Goal: Task Accomplishment & Management: Manage account settings

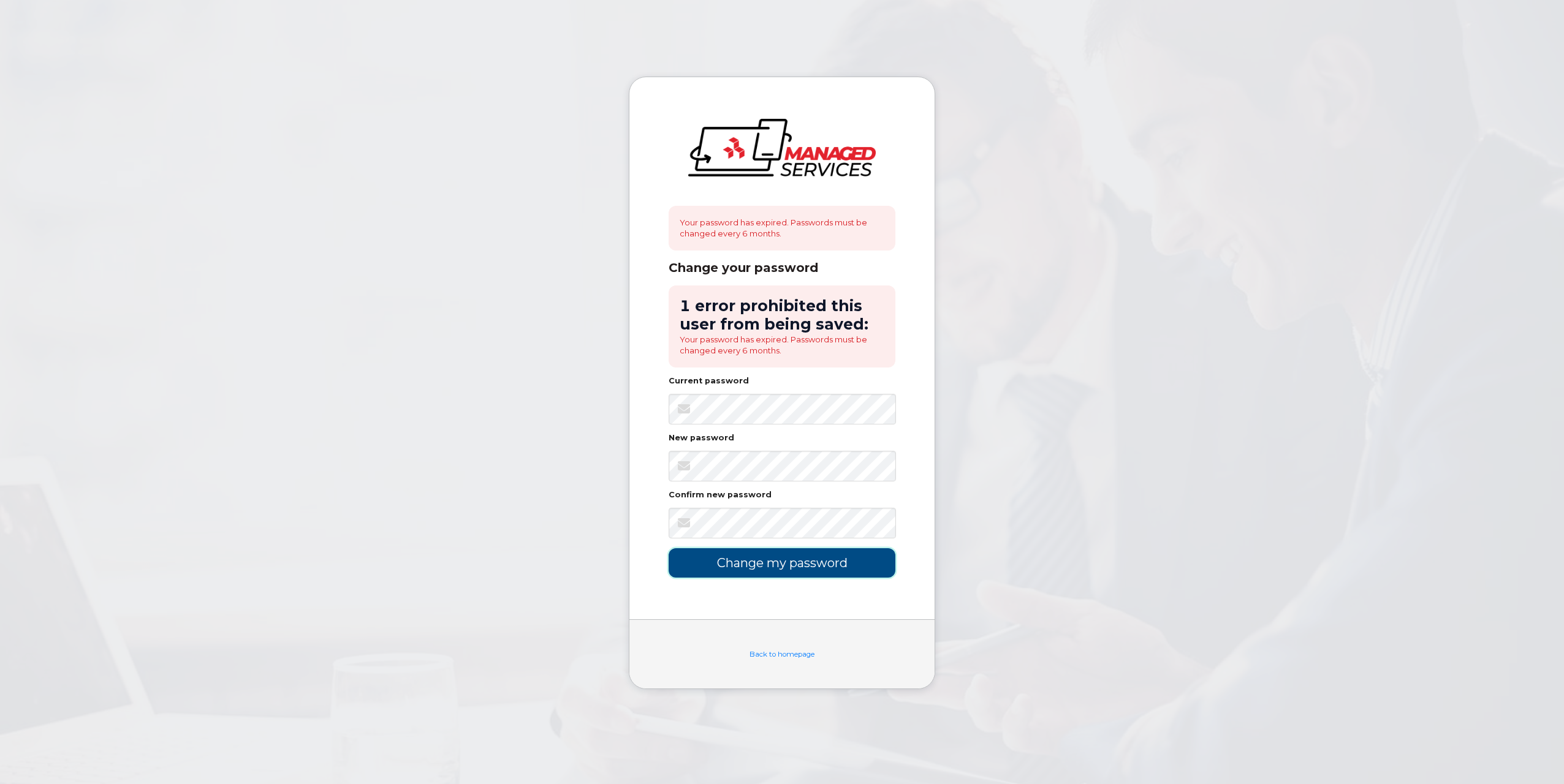
click at [770, 560] on input "Change my password" at bounding box center [782, 562] width 226 height 29
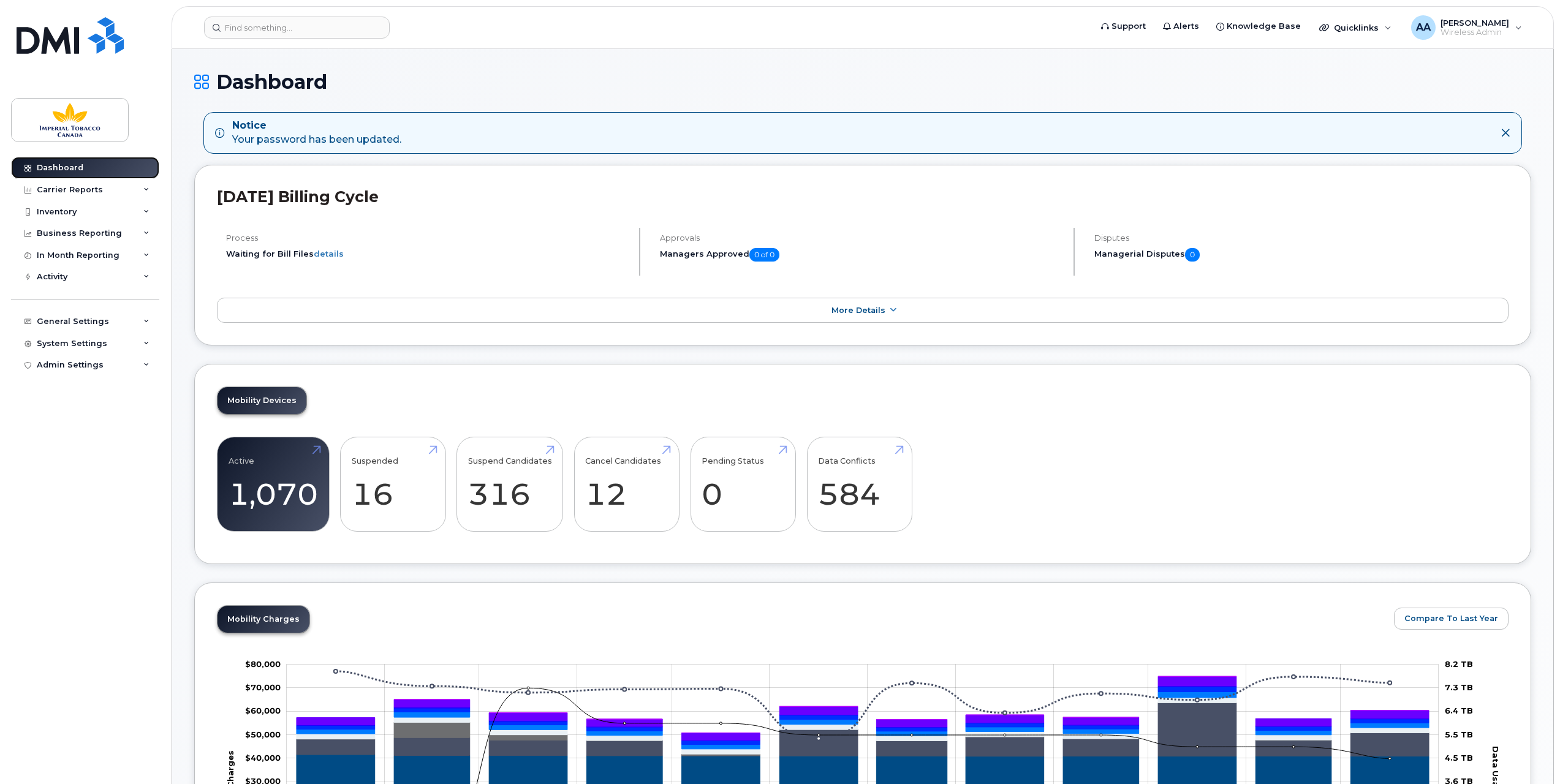
click at [78, 160] on link "Dashboard" at bounding box center [85, 167] width 148 height 22
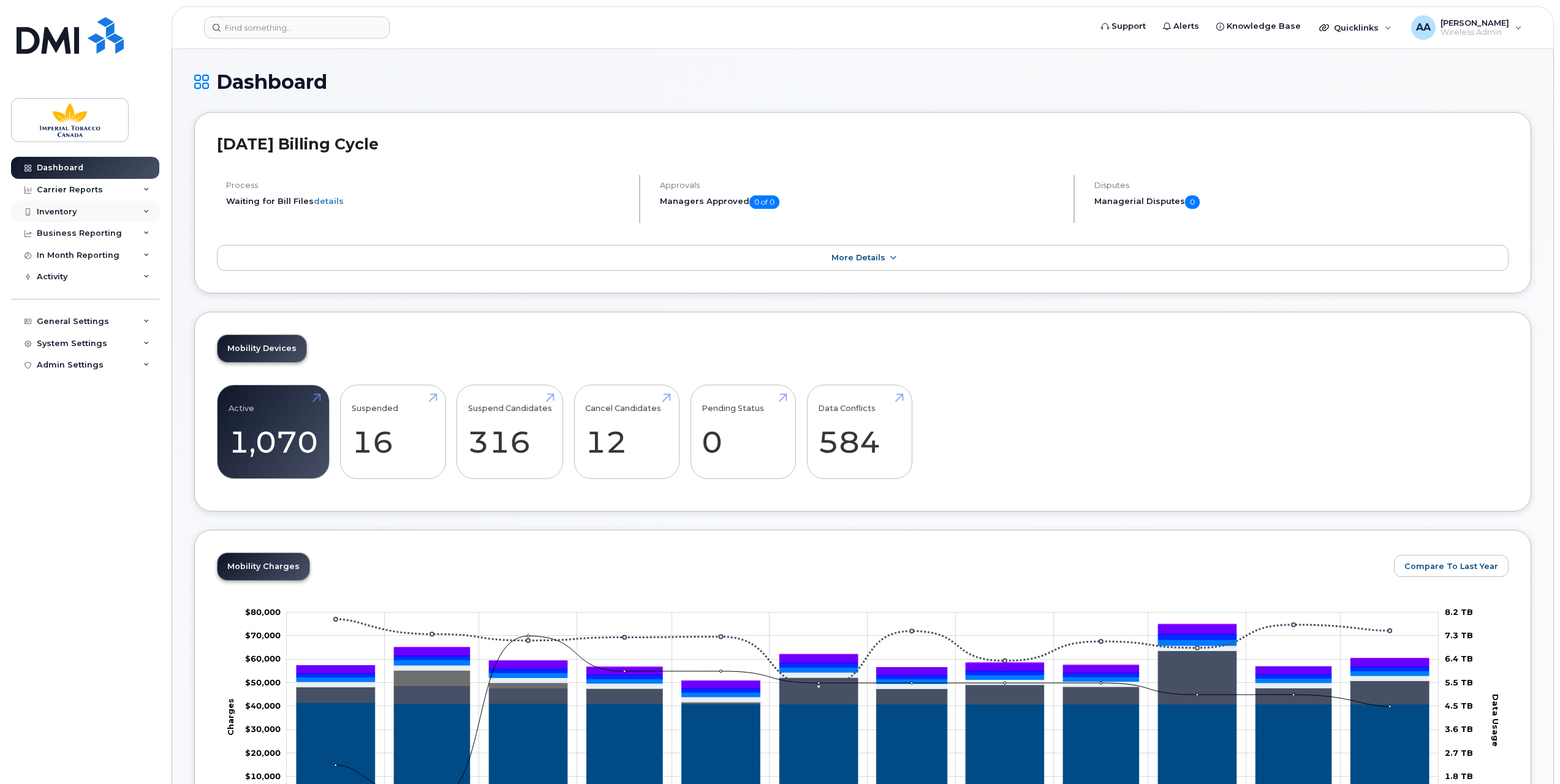
click at [55, 209] on div "Inventory" at bounding box center [56, 212] width 40 height 10
click at [88, 190] on div "Carrier Reports" at bounding box center [70, 190] width 66 height 10
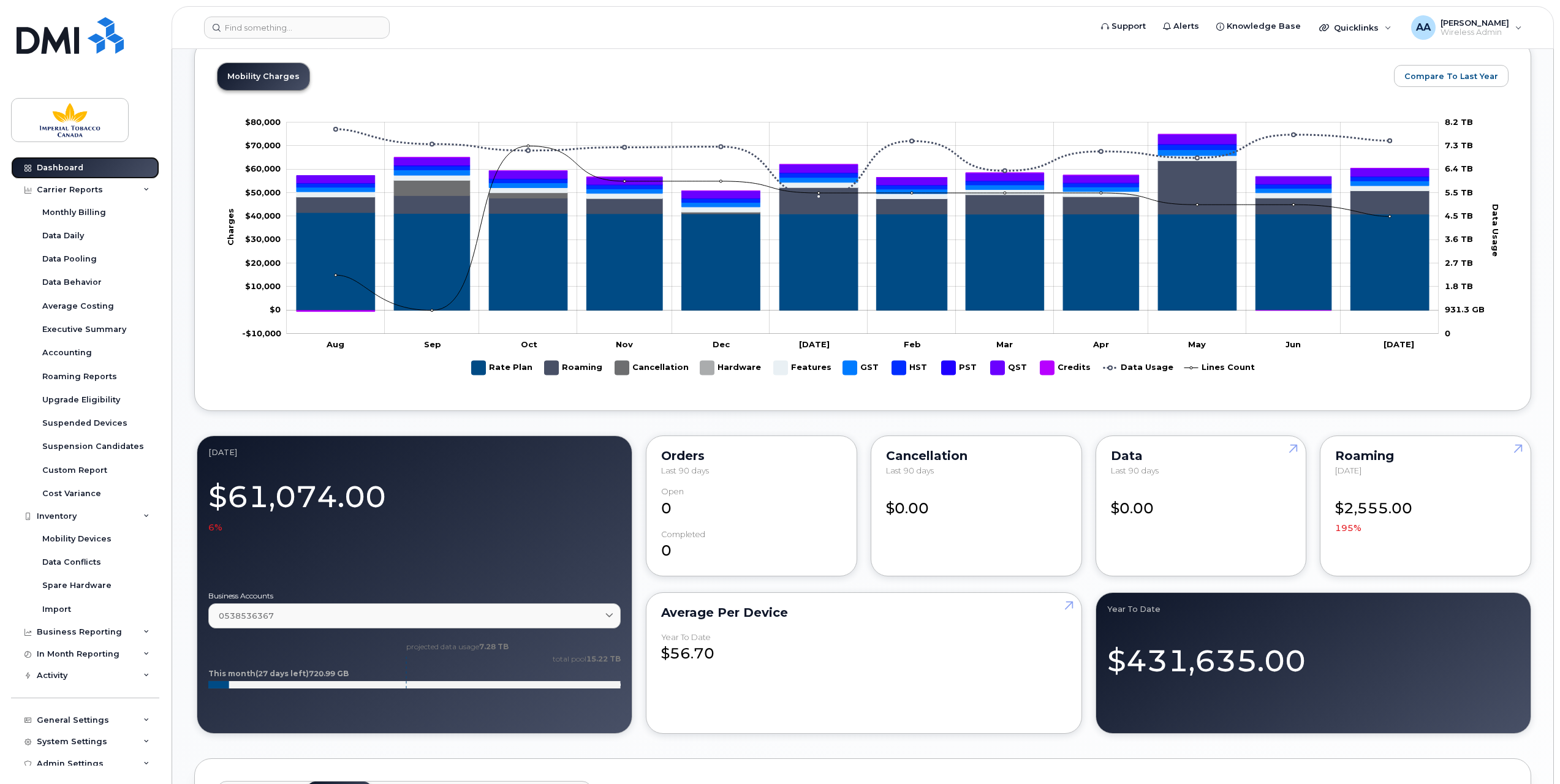
click at [77, 167] on div "Dashboard" at bounding box center [60, 167] width 47 height 10
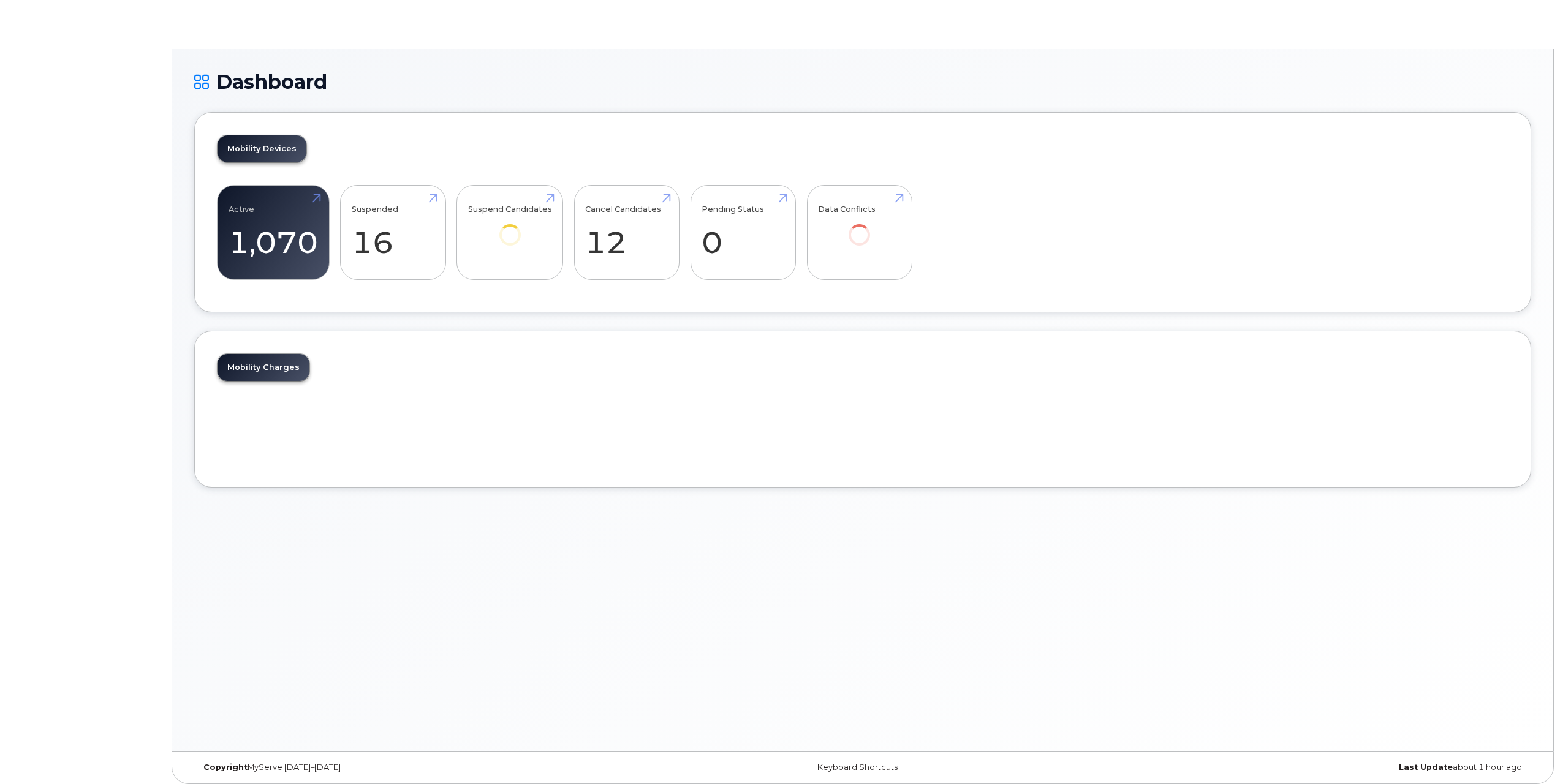
click at [144, 185] on body "Dashboard Mobility Devices Active 1,070 -2% Suspended 16 -52% Suspend Candidate…" at bounding box center [780, 395] width 1560 height 790
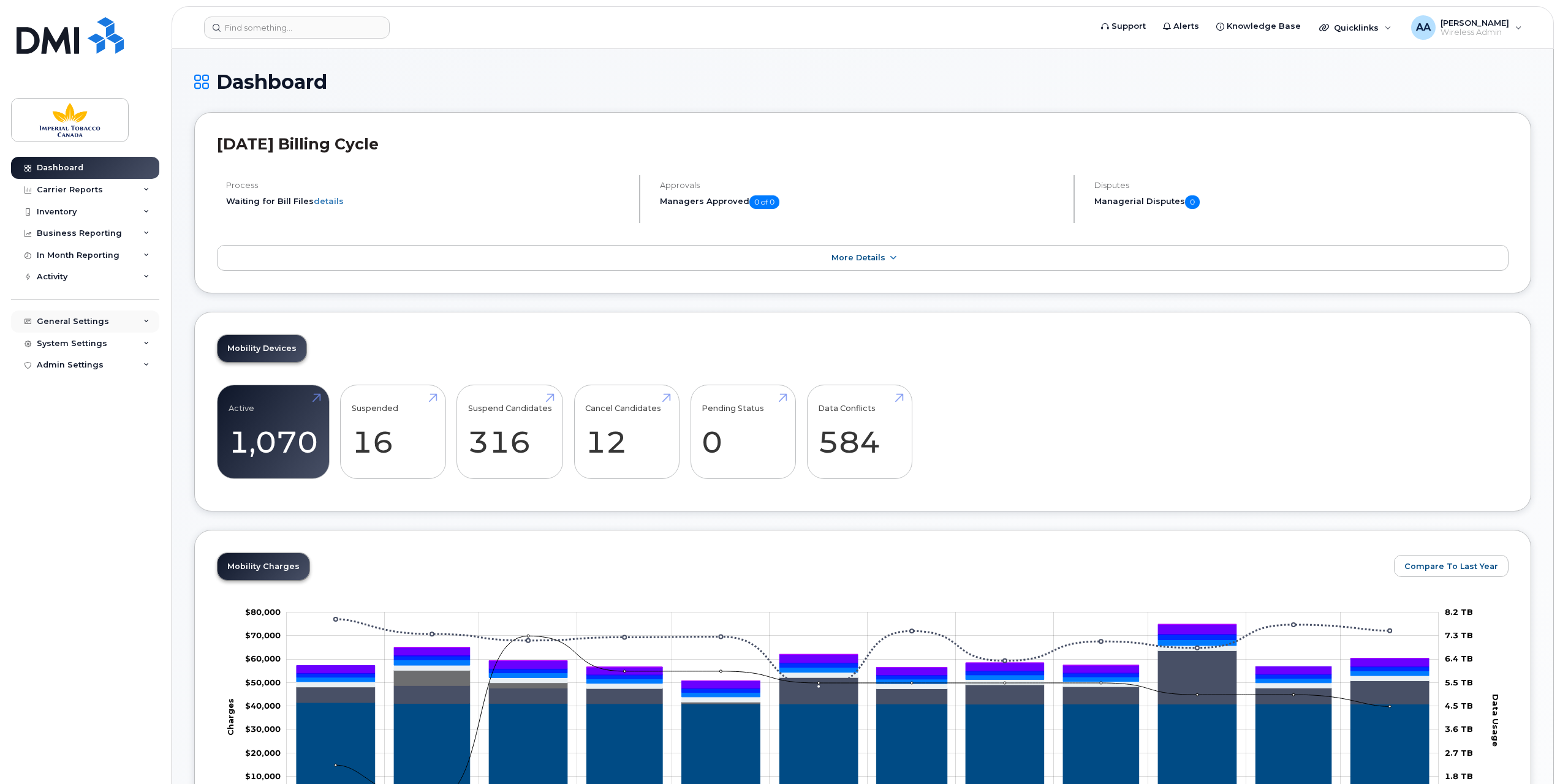
click at [142, 316] on div "General Settings" at bounding box center [85, 322] width 148 height 22
click at [85, 393] on div "Managers & Employees" at bounding box center [92, 391] width 100 height 11
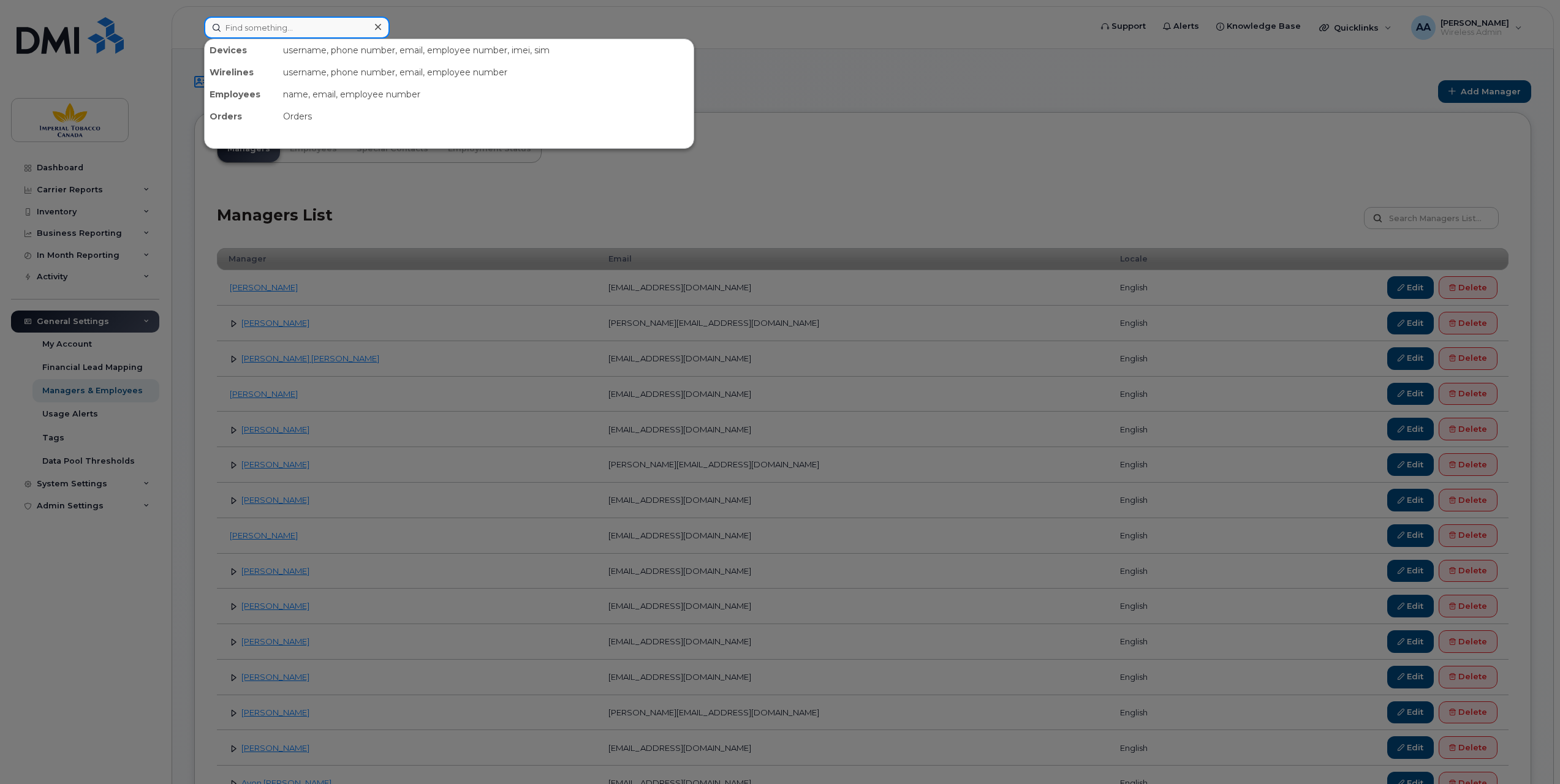
click at [237, 26] on input at bounding box center [297, 28] width 186 height 22
click at [258, 26] on input at bounding box center [297, 28] width 186 height 22
paste input "4167029311"
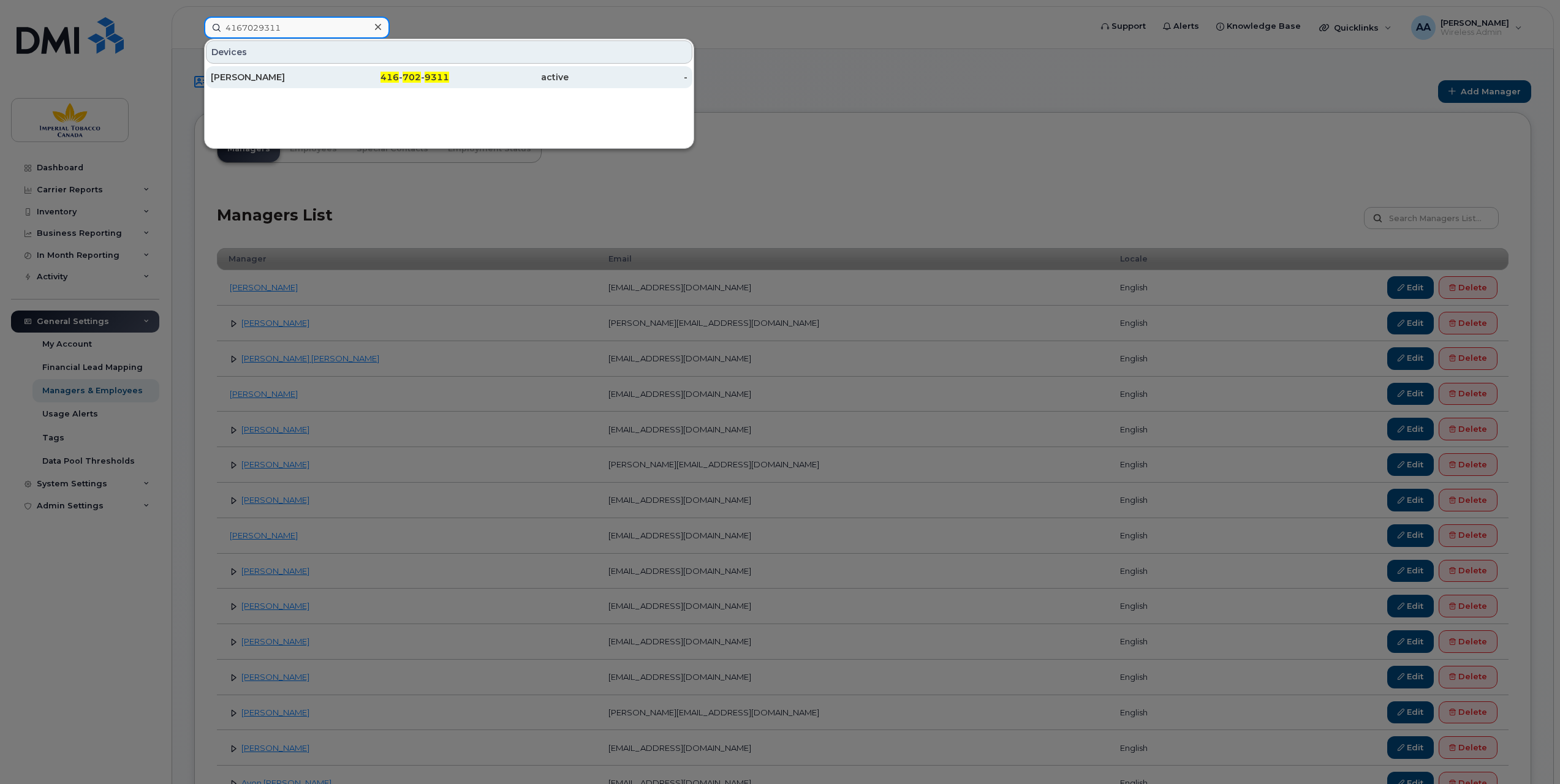
type input "4167029311"
click at [234, 75] on div "[PERSON_NAME]" at bounding box center [271, 76] width 120 height 12
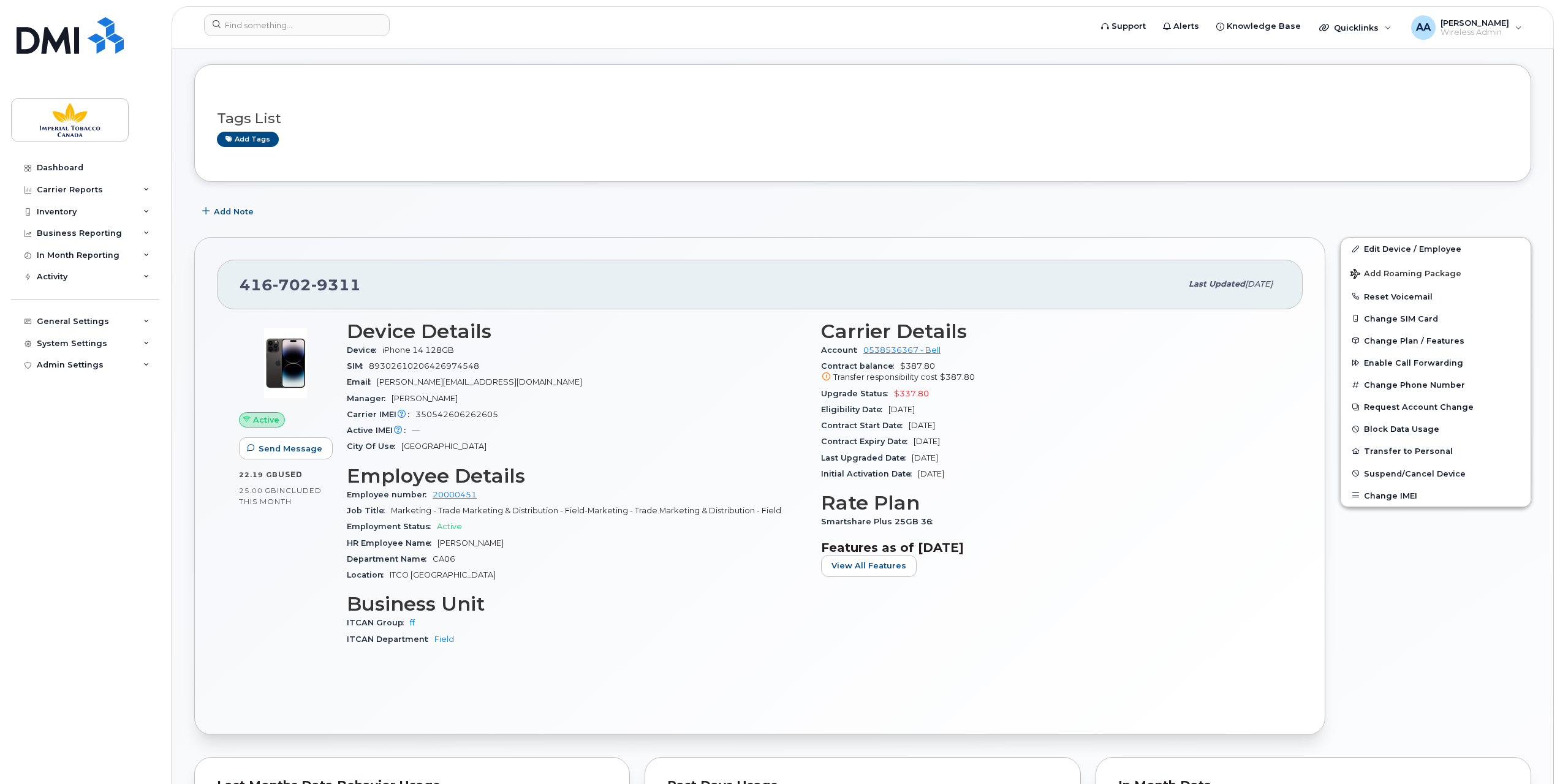
scroll to position [245, 0]
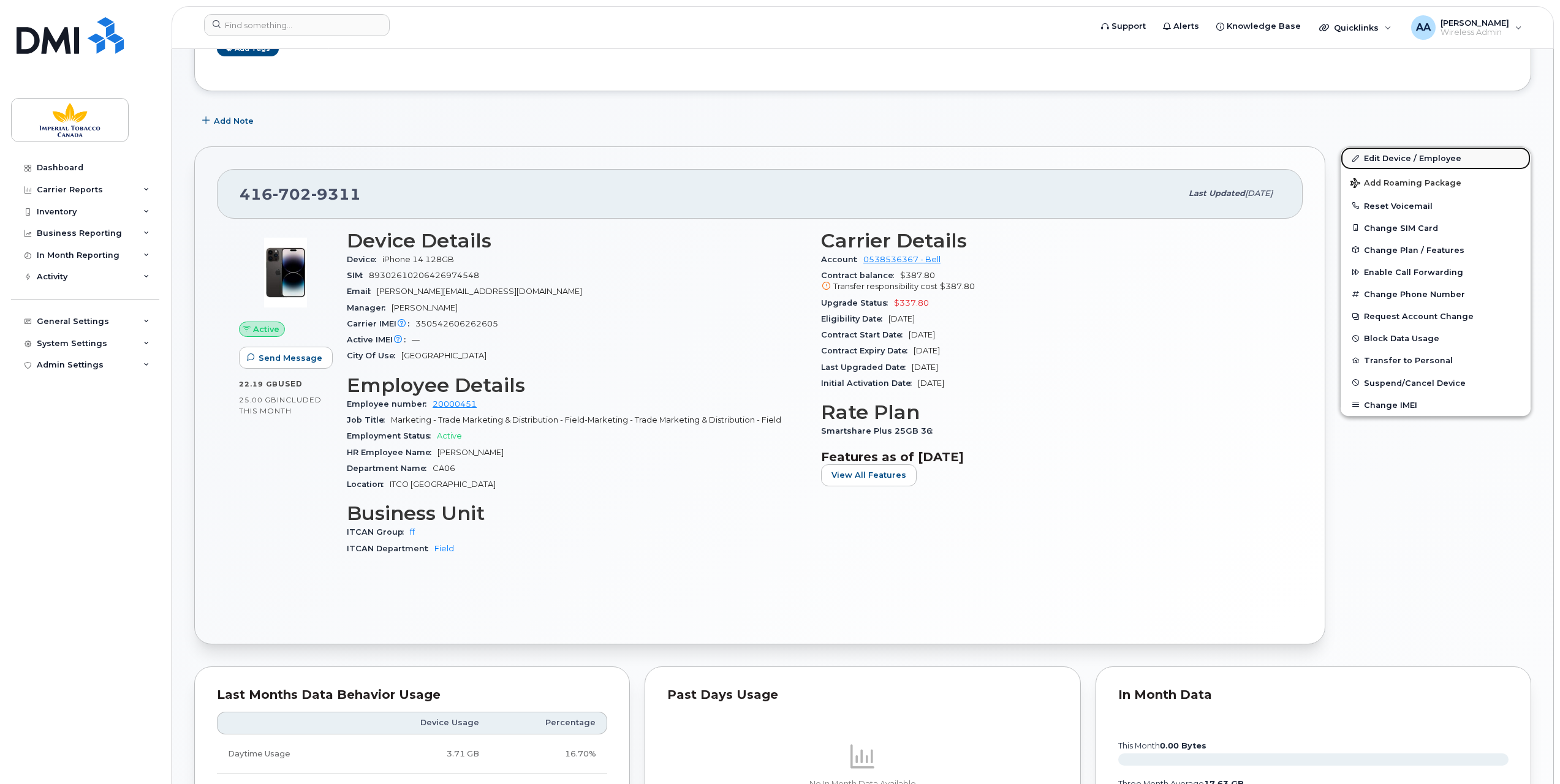
click at [1389, 155] on link "Edit Device / Employee" at bounding box center [1436, 158] width 190 height 22
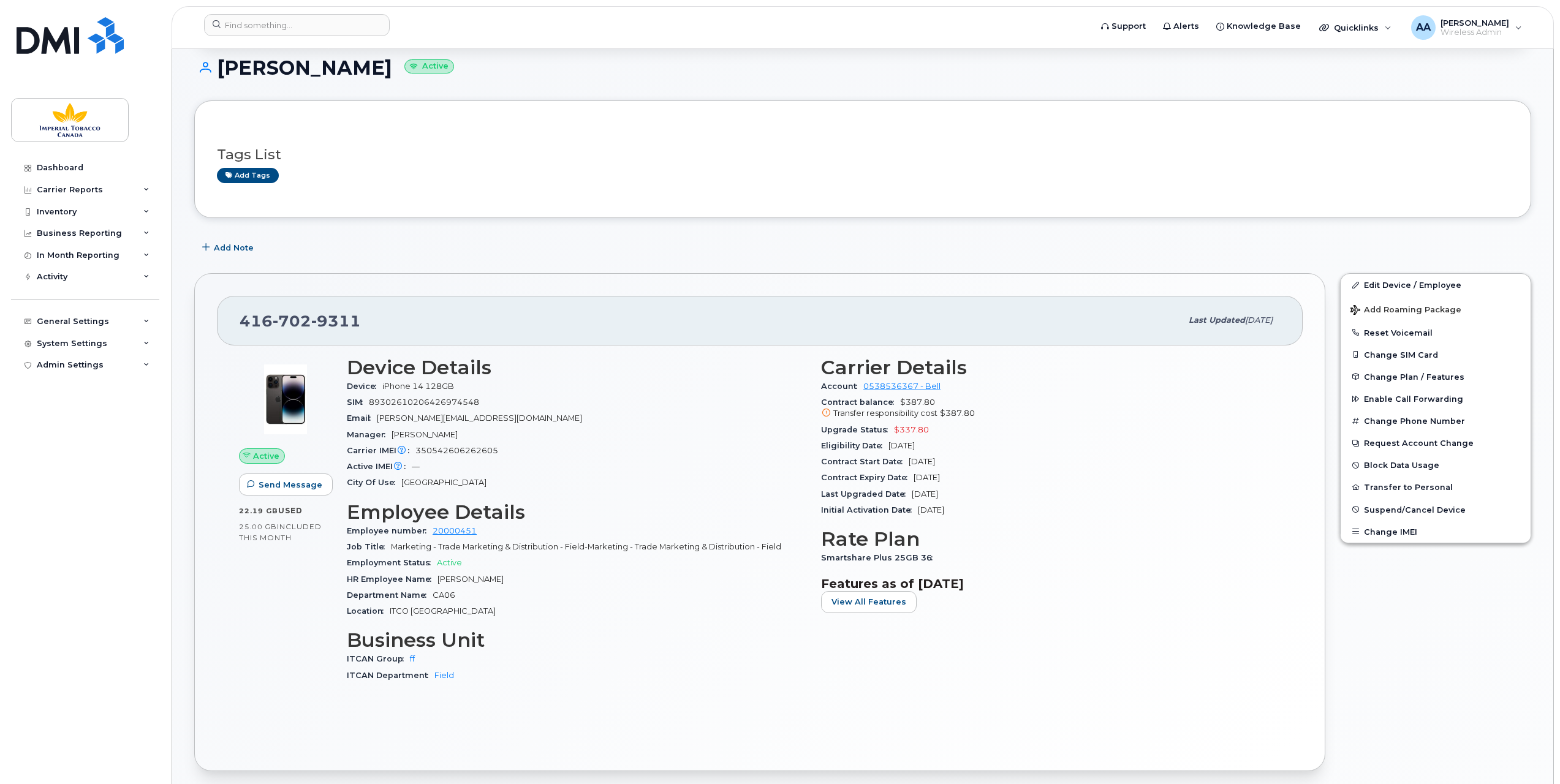
scroll to position [0, 0]
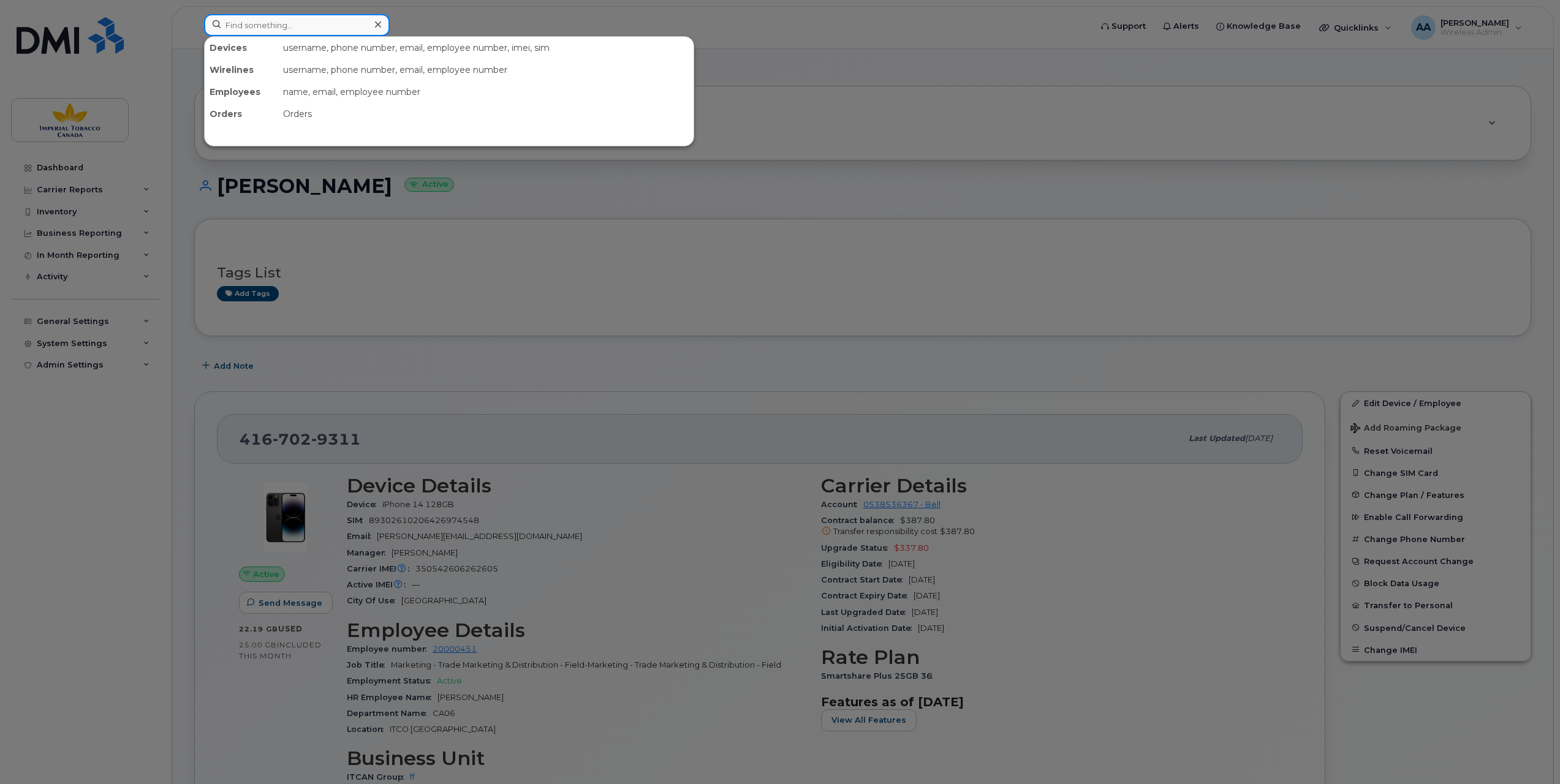
click at [255, 26] on input at bounding box center [297, 25] width 186 height 22
click at [246, 22] on input at bounding box center [297, 25] width 186 height 22
paste input "5145866242"
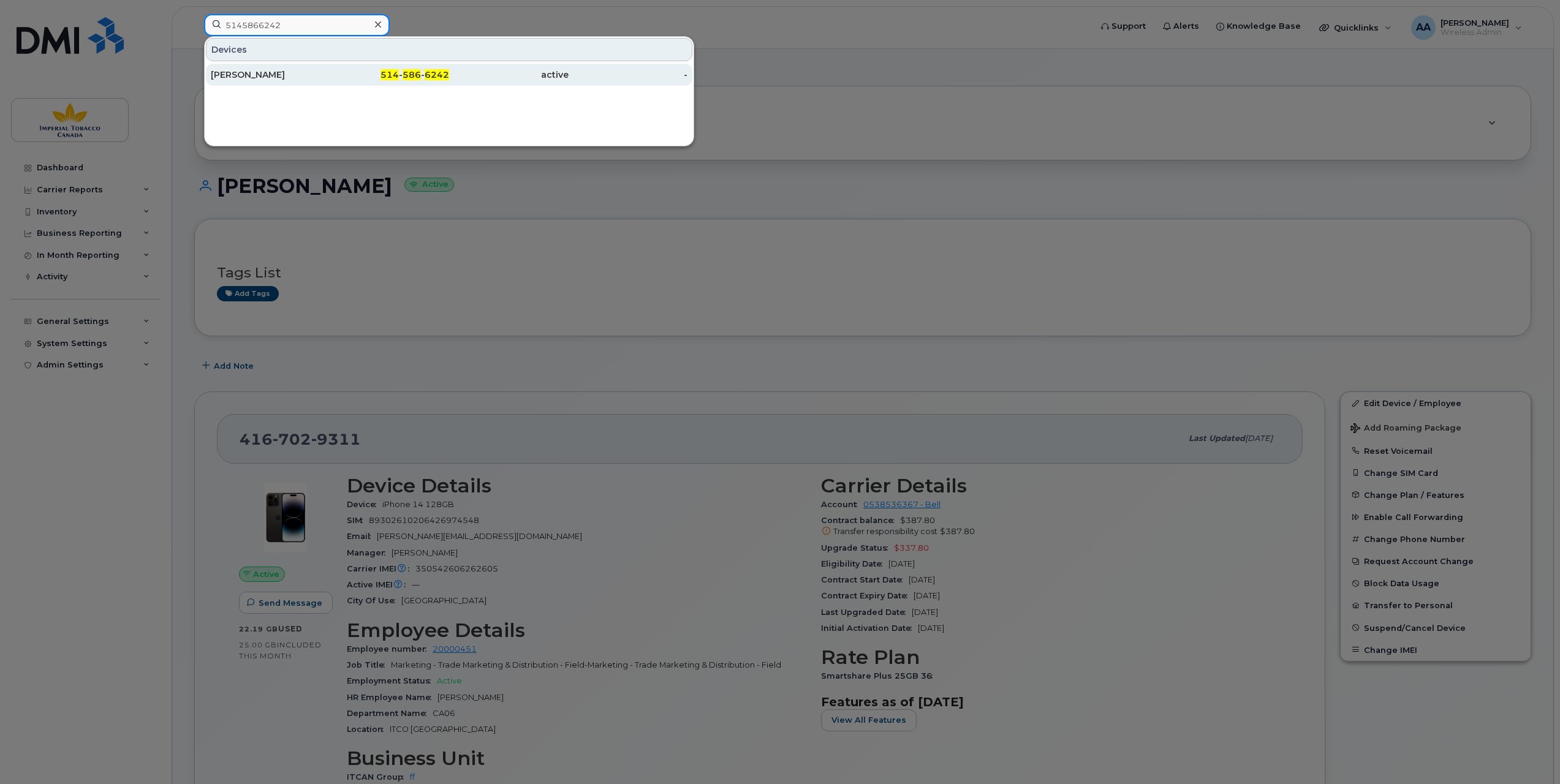
type input "5145866242"
click at [283, 76] on div "[PERSON_NAME]" at bounding box center [271, 75] width 120 height 12
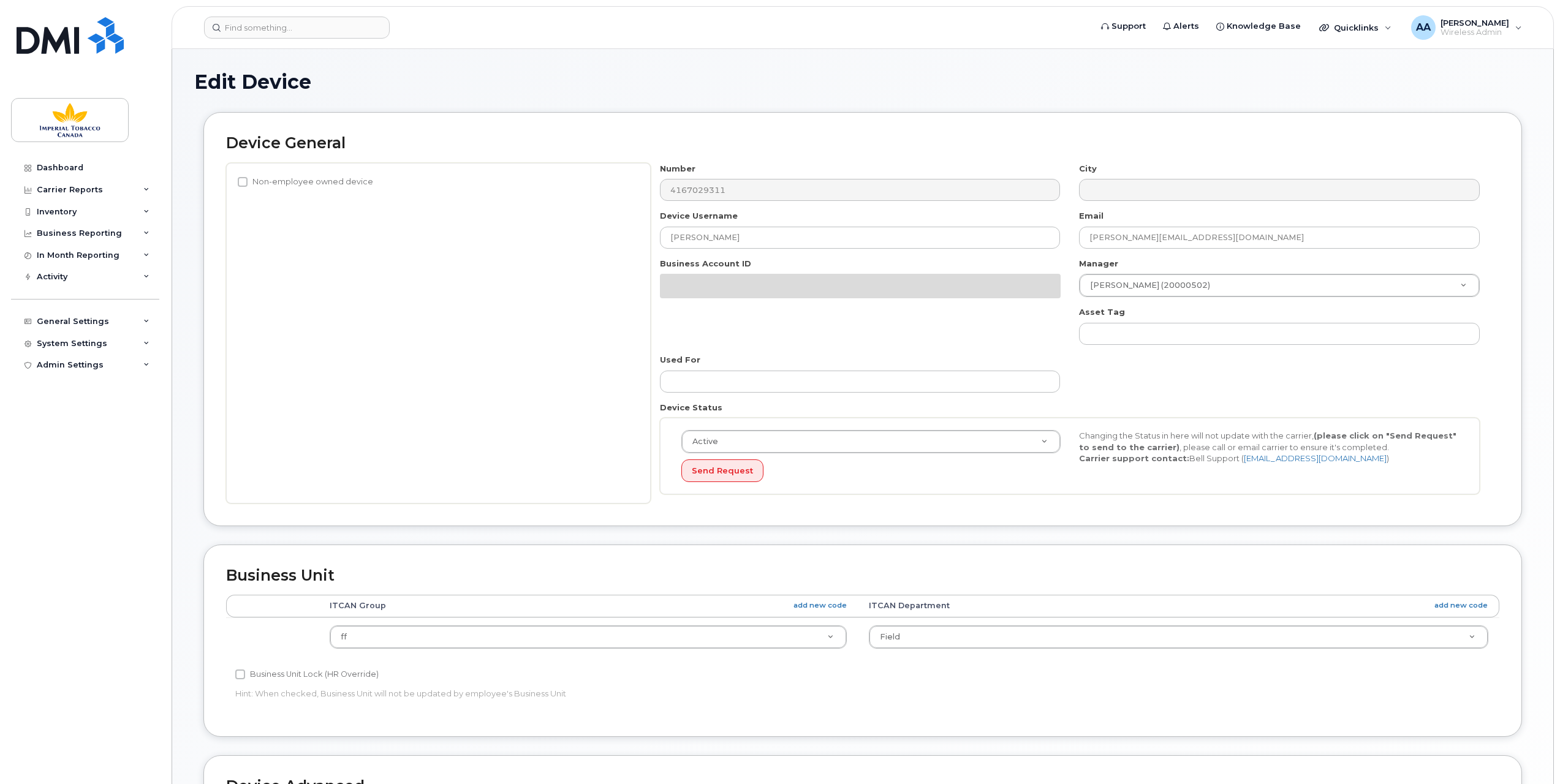
select select "1386626"
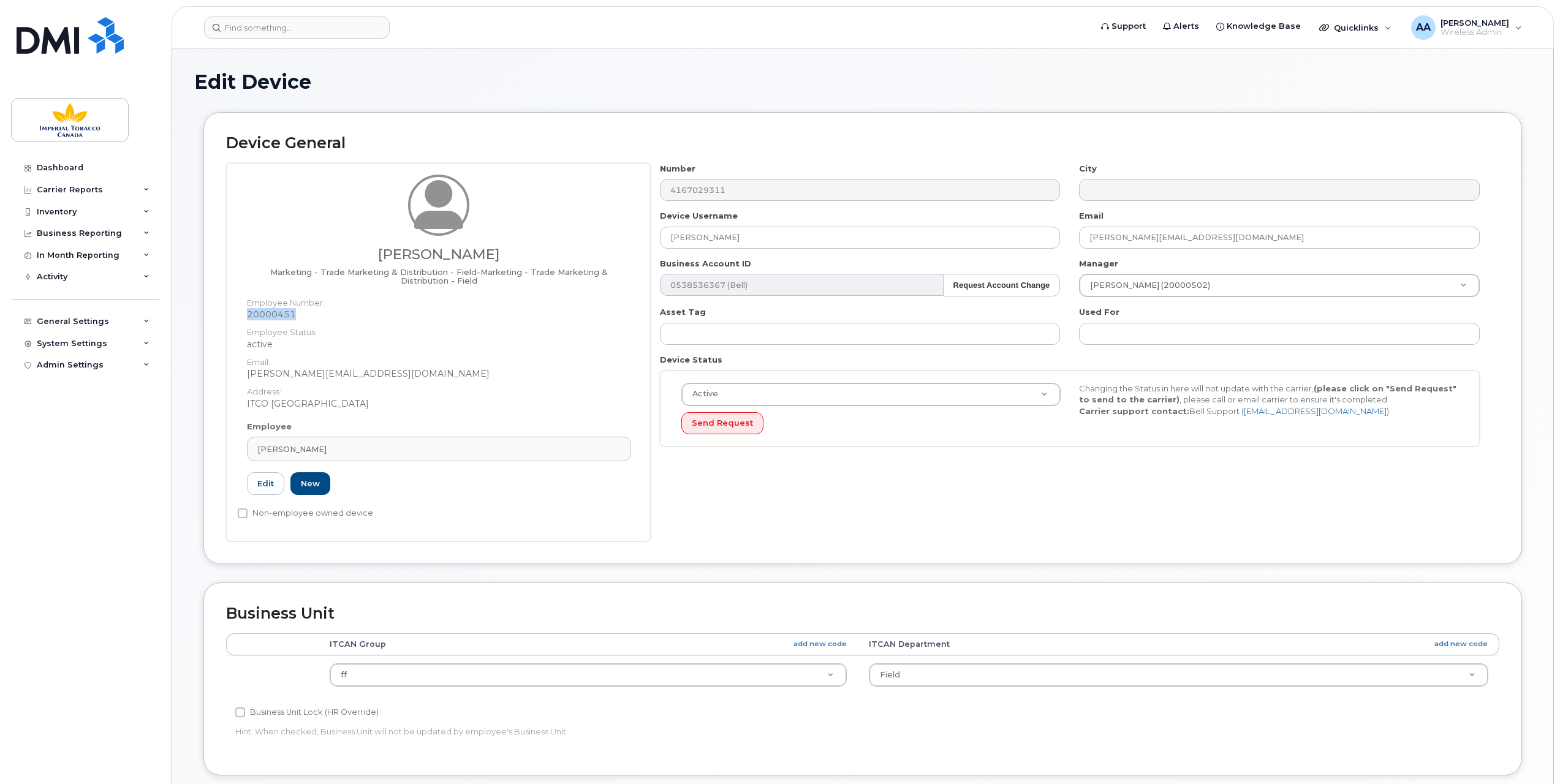
drag, startPoint x: 309, startPoint y: 317, endPoint x: 247, endPoint y: 317, distance: 62.0
click at [247, 317] on dd "20000451" at bounding box center [438, 314] width 384 height 12
copy dd "20000451"
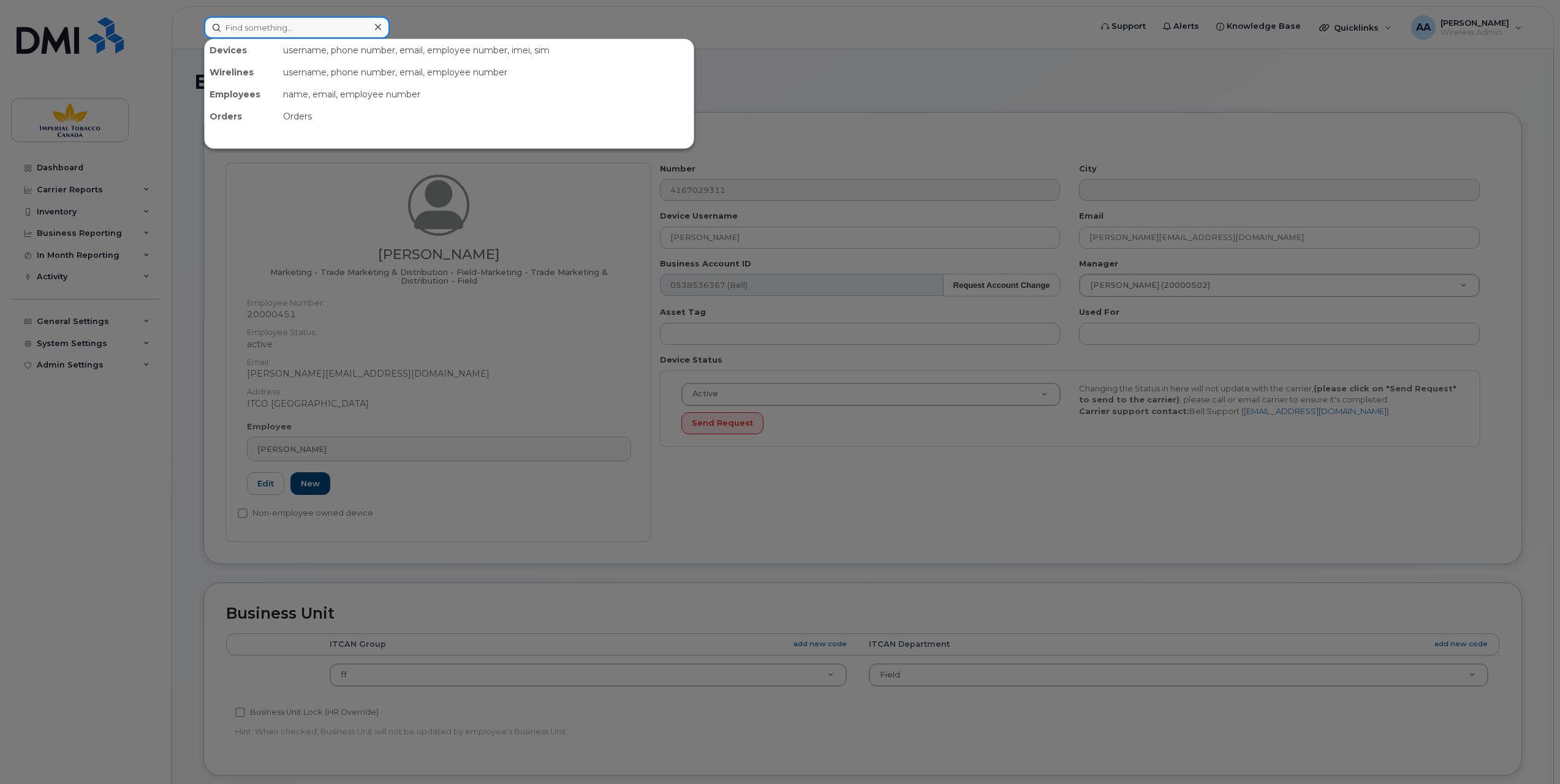
click at [269, 26] on input at bounding box center [297, 28] width 186 height 22
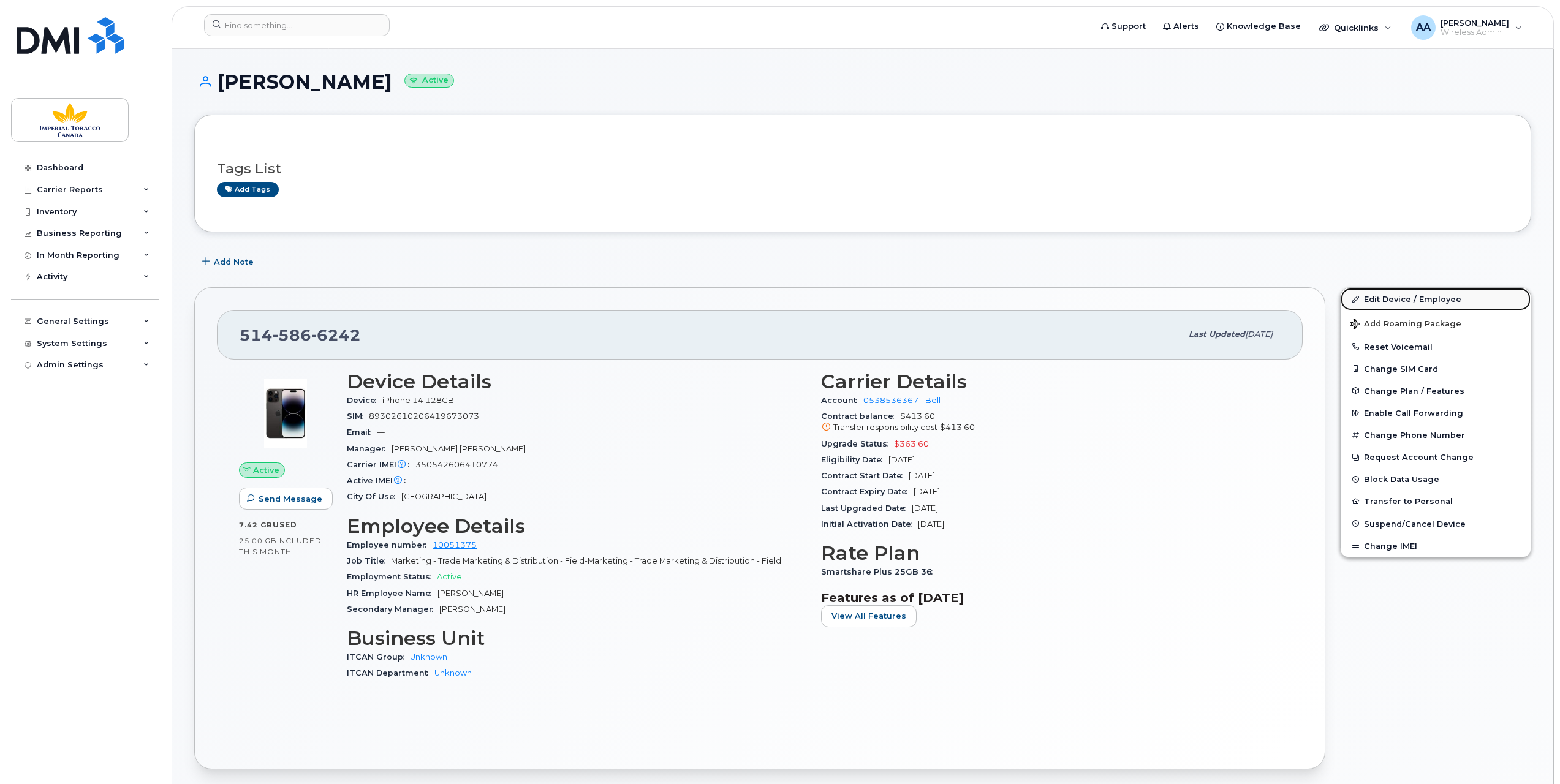
click at [1391, 298] on link "Edit Device / Employee" at bounding box center [1436, 299] width 190 height 22
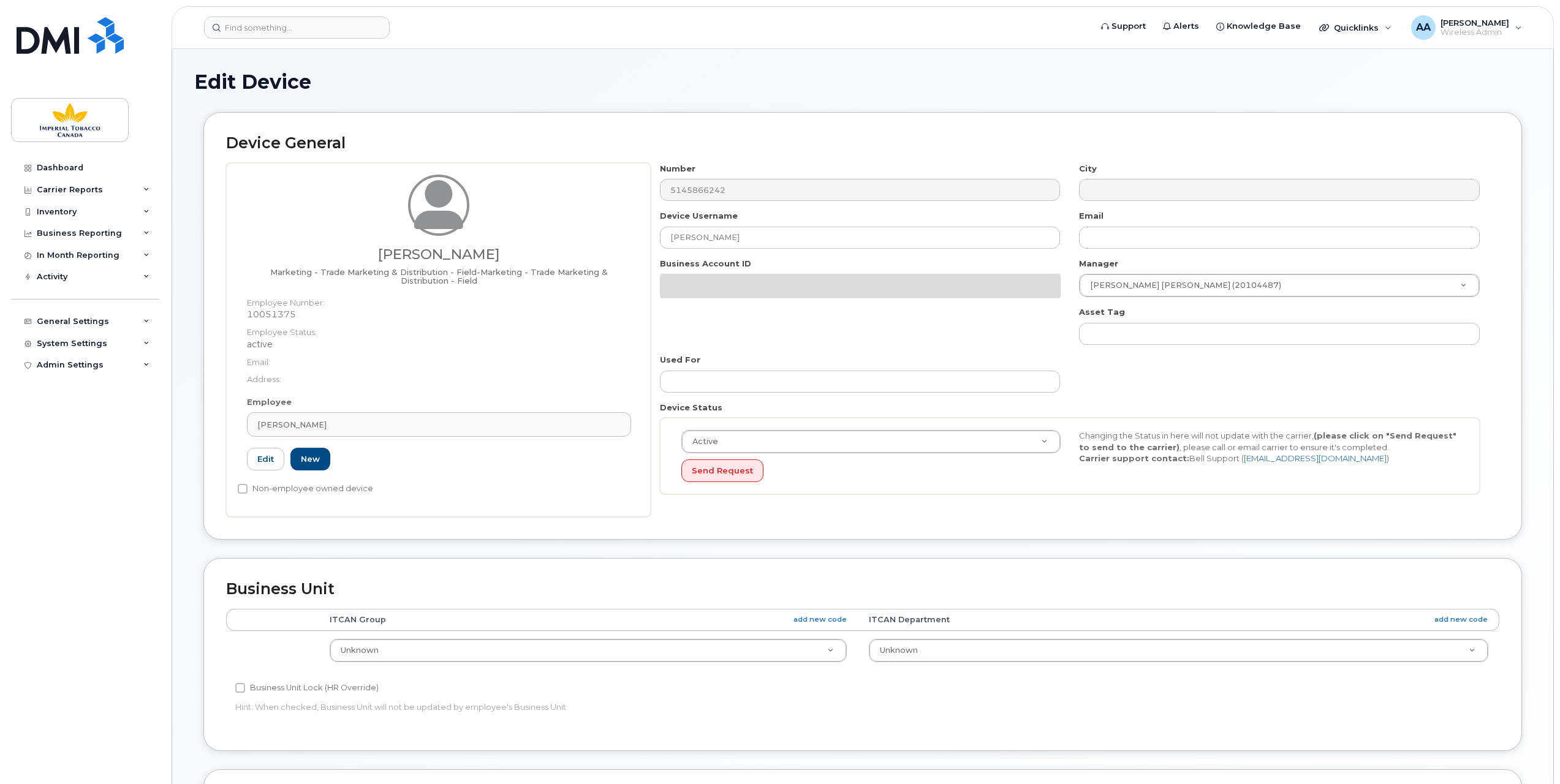
select select "1386428"
select select "1386429"
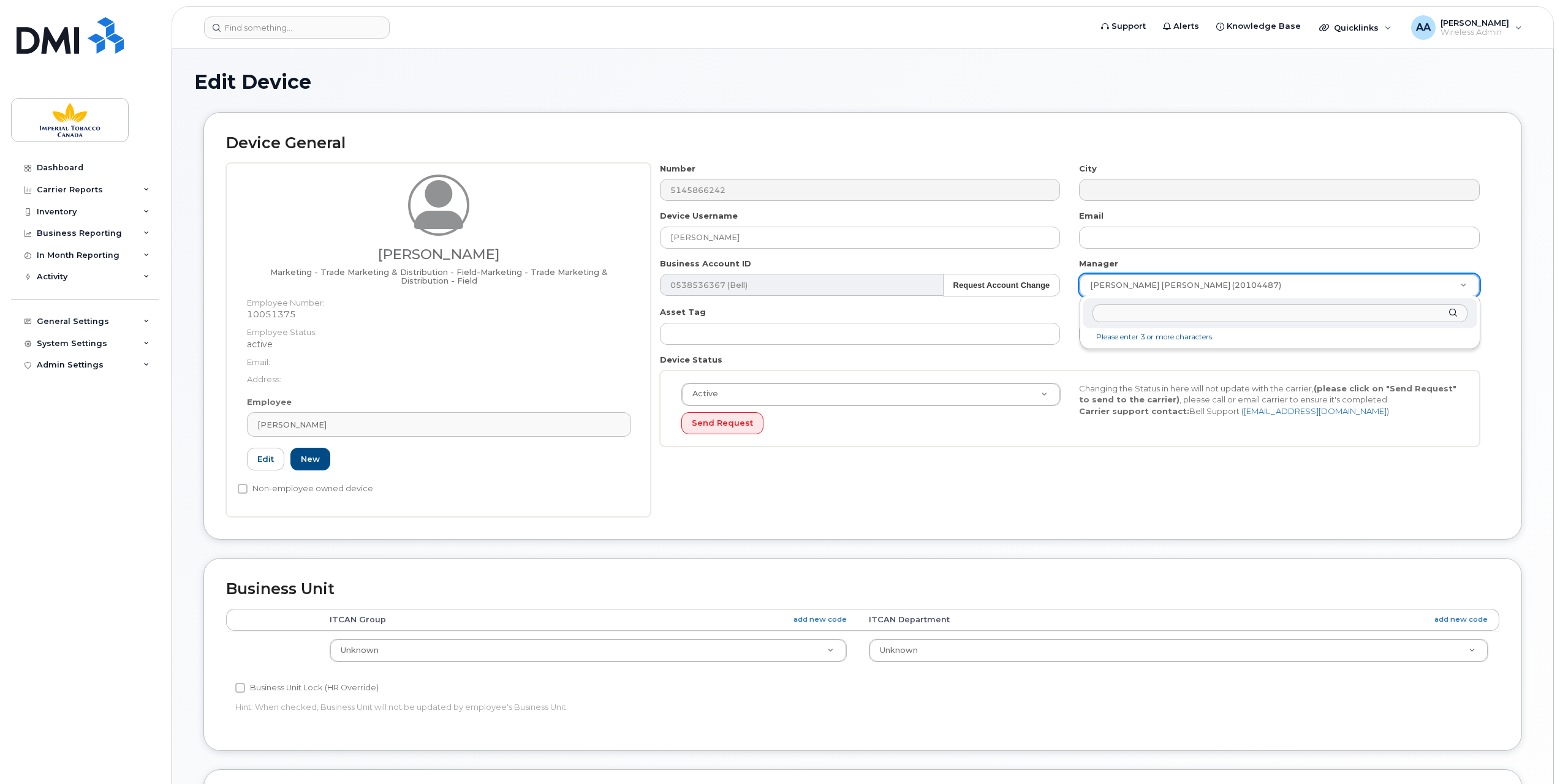
click at [1128, 315] on input "text" at bounding box center [1279, 313] width 375 height 17
drag, startPoint x: 295, startPoint y: 313, endPoint x: 247, endPoint y: 315, distance: 48.0
click at [247, 315] on dd "10051375" at bounding box center [438, 314] width 384 height 12
copy dd "10051375"
click at [1168, 320] on input "text" at bounding box center [1279, 313] width 375 height 17
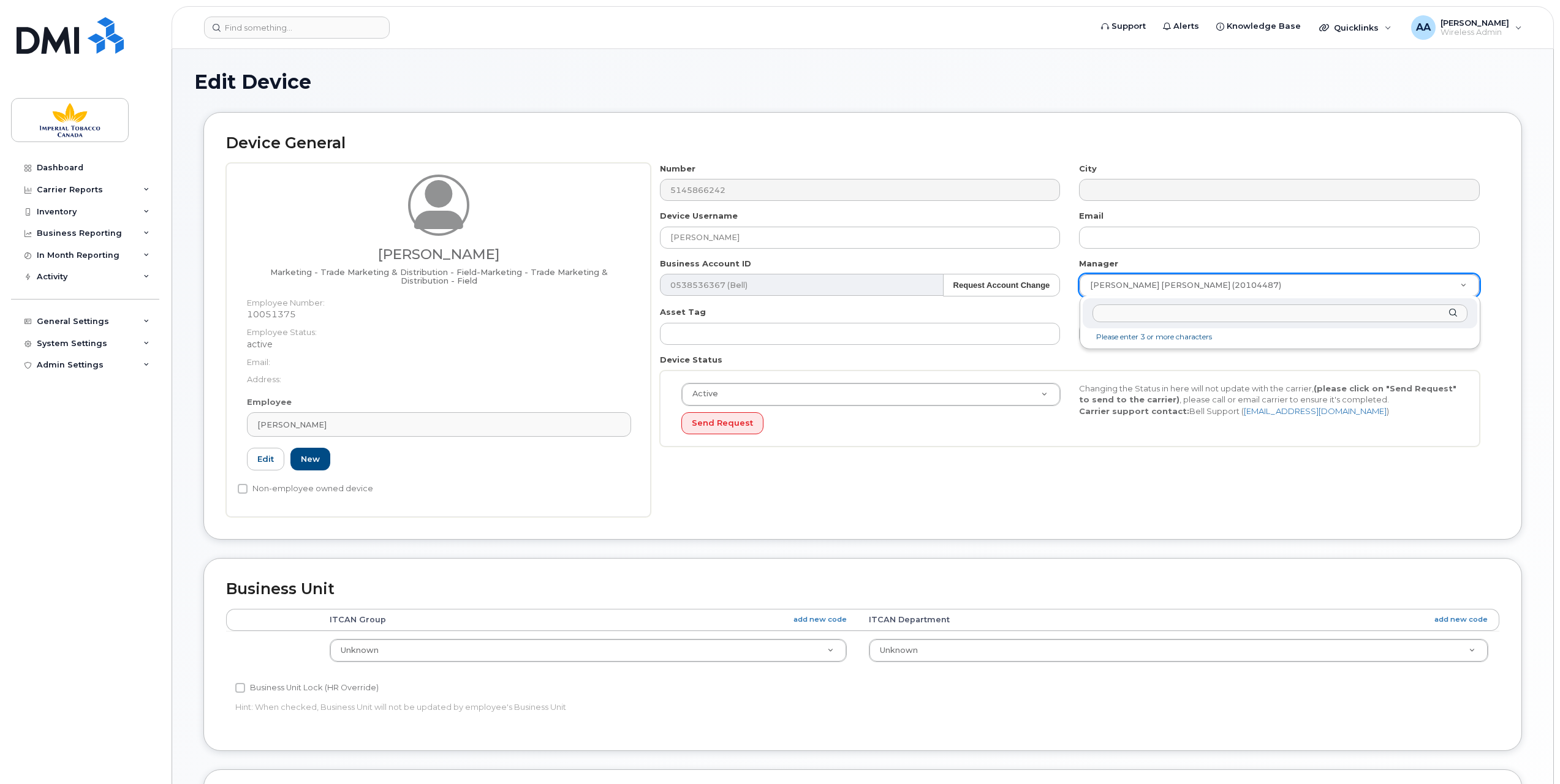
paste input "20000451"
type input "20000451"
type input "979942"
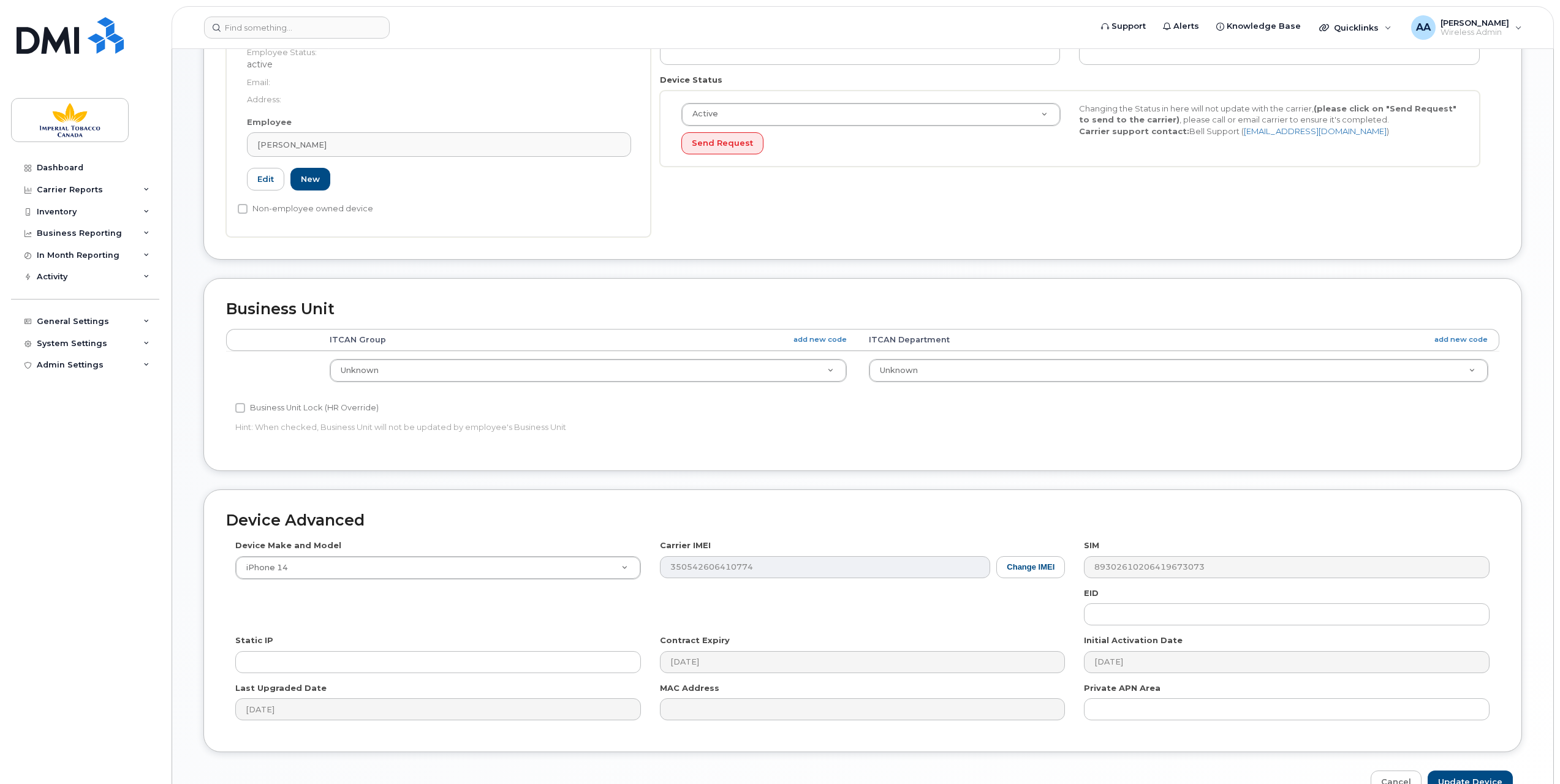
scroll to position [347, 0]
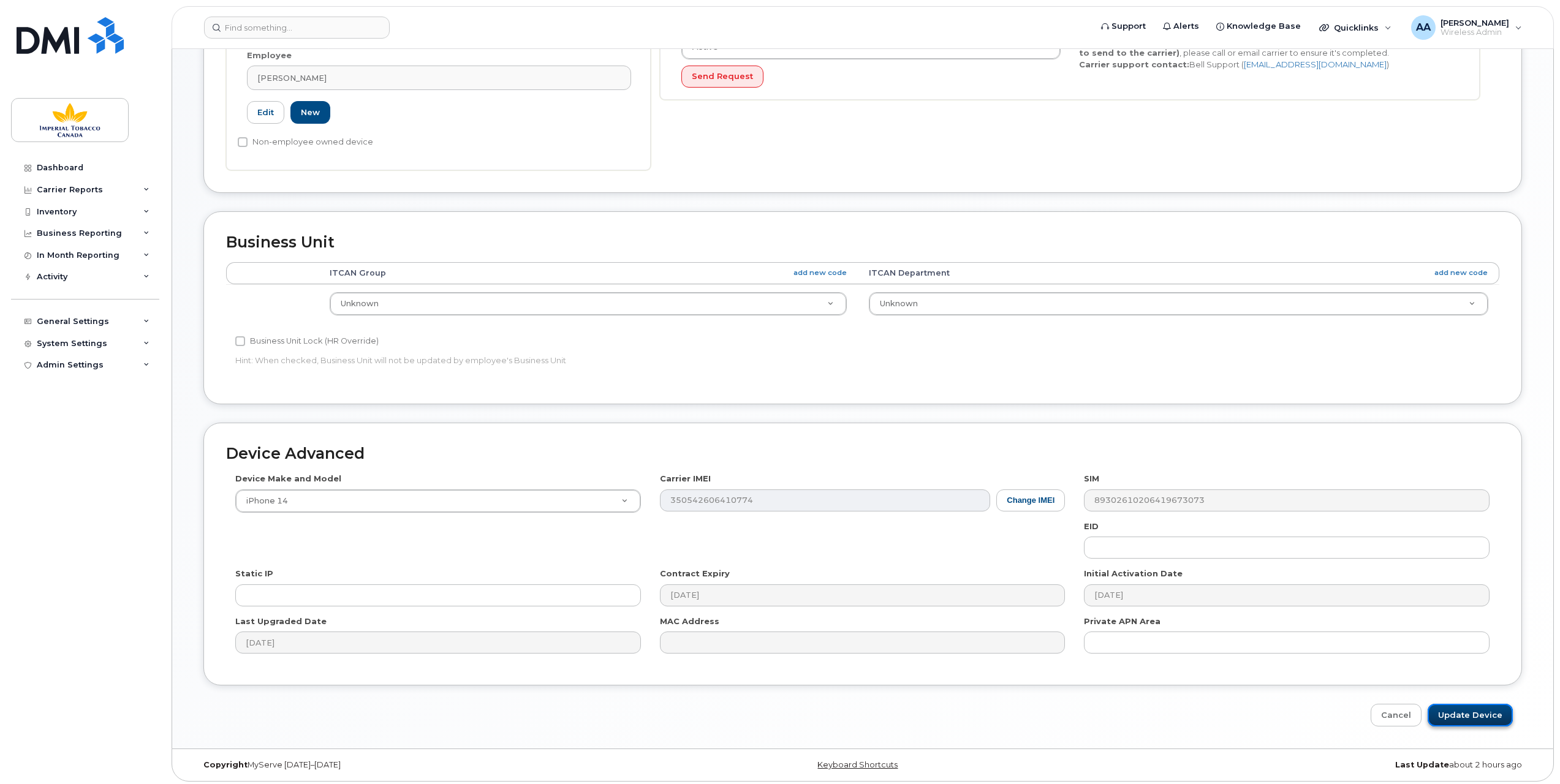
click at [1462, 705] on input "Update Device" at bounding box center [1470, 715] width 86 height 23
type input "Saving..."
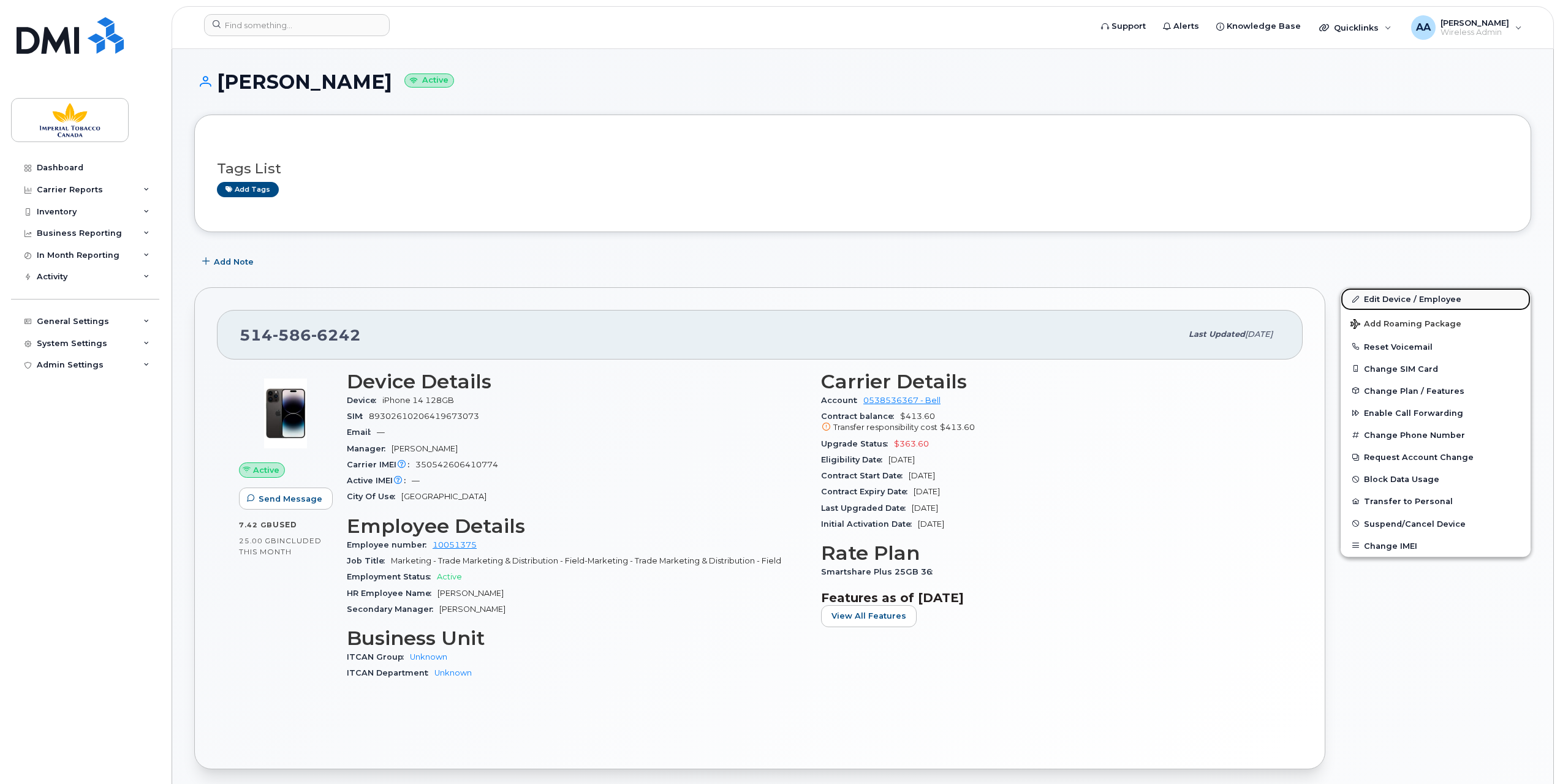
click at [1398, 294] on link "Edit Device / Employee" at bounding box center [1436, 299] width 190 height 22
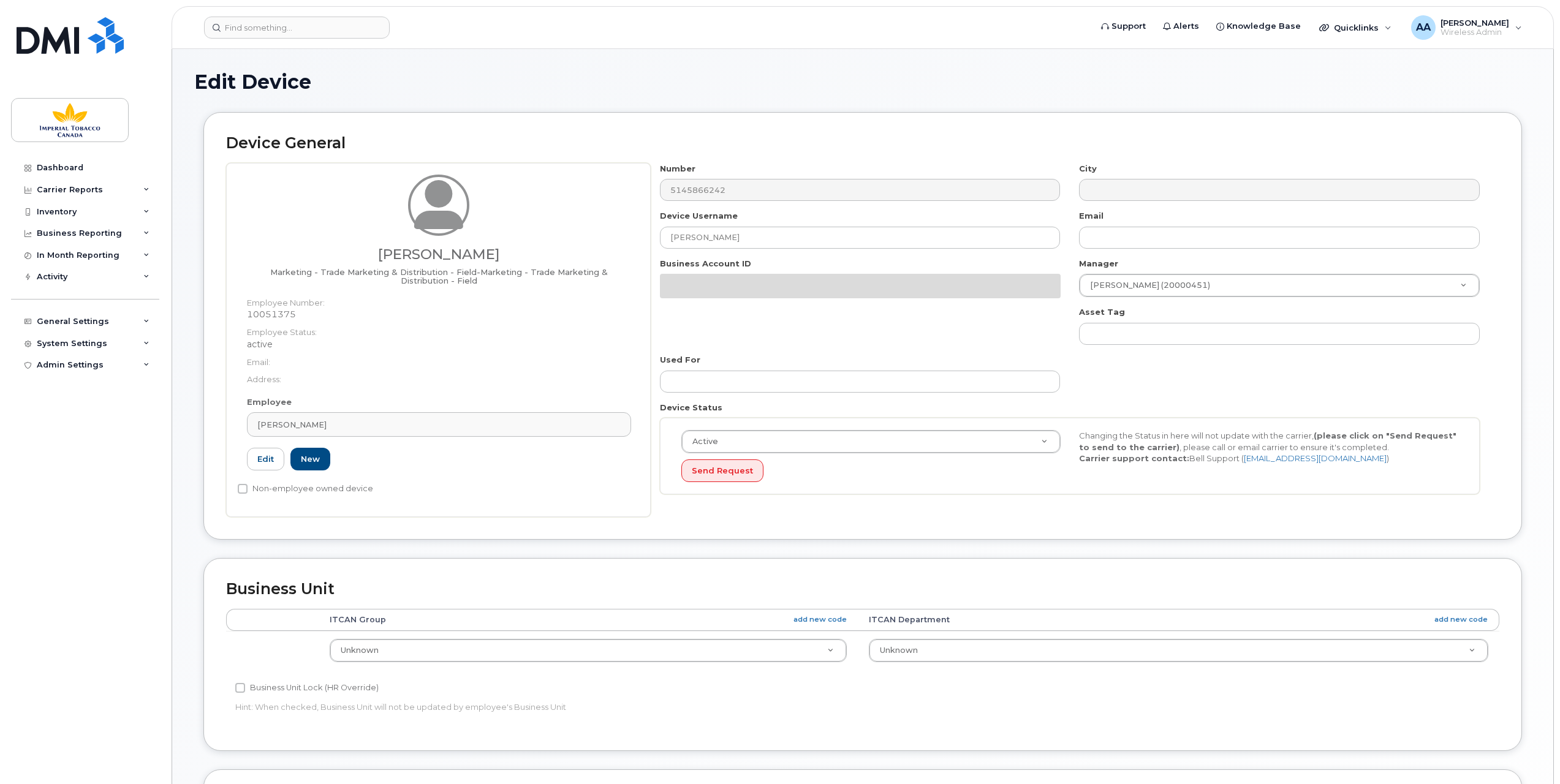
select select "1386428"
select select "1386429"
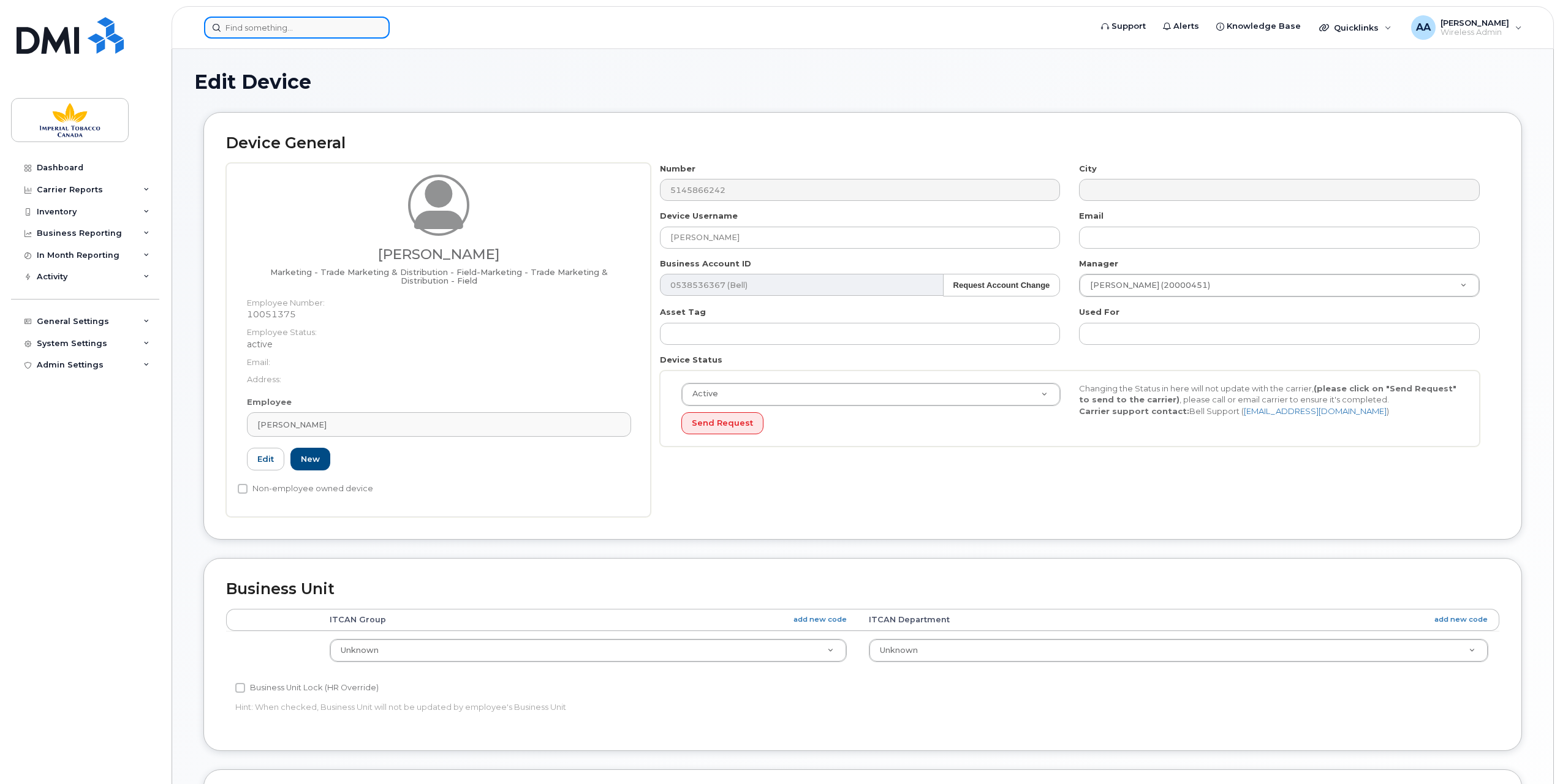
click at [265, 34] on input at bounding box center [297, 28] width 186 height 22
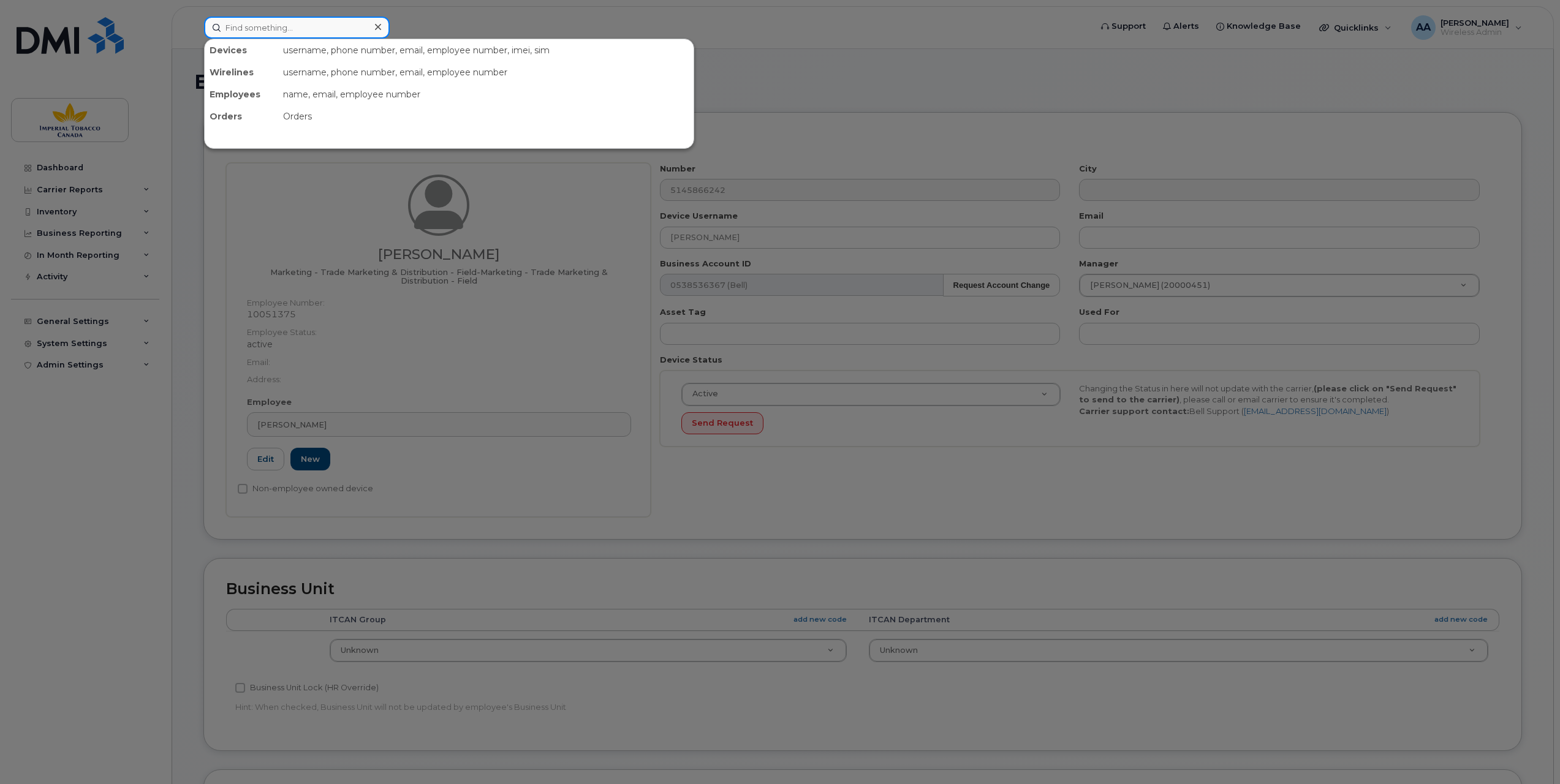
paste input "5875994138"
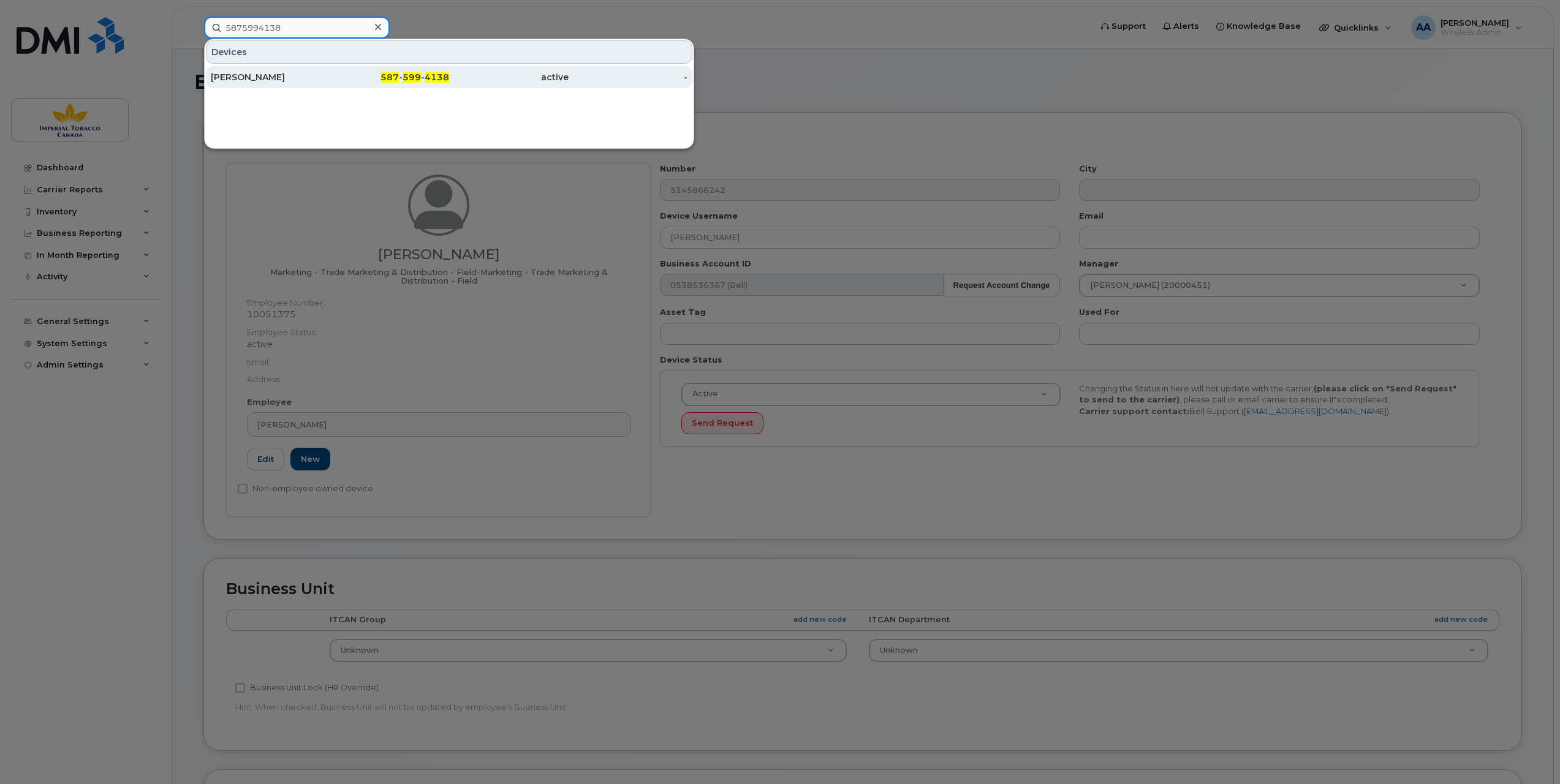
type input "5875994138"
click at [267, 77] on div "[PERSON_NAME]" at bounding box center [271, 76] width 120 height 12
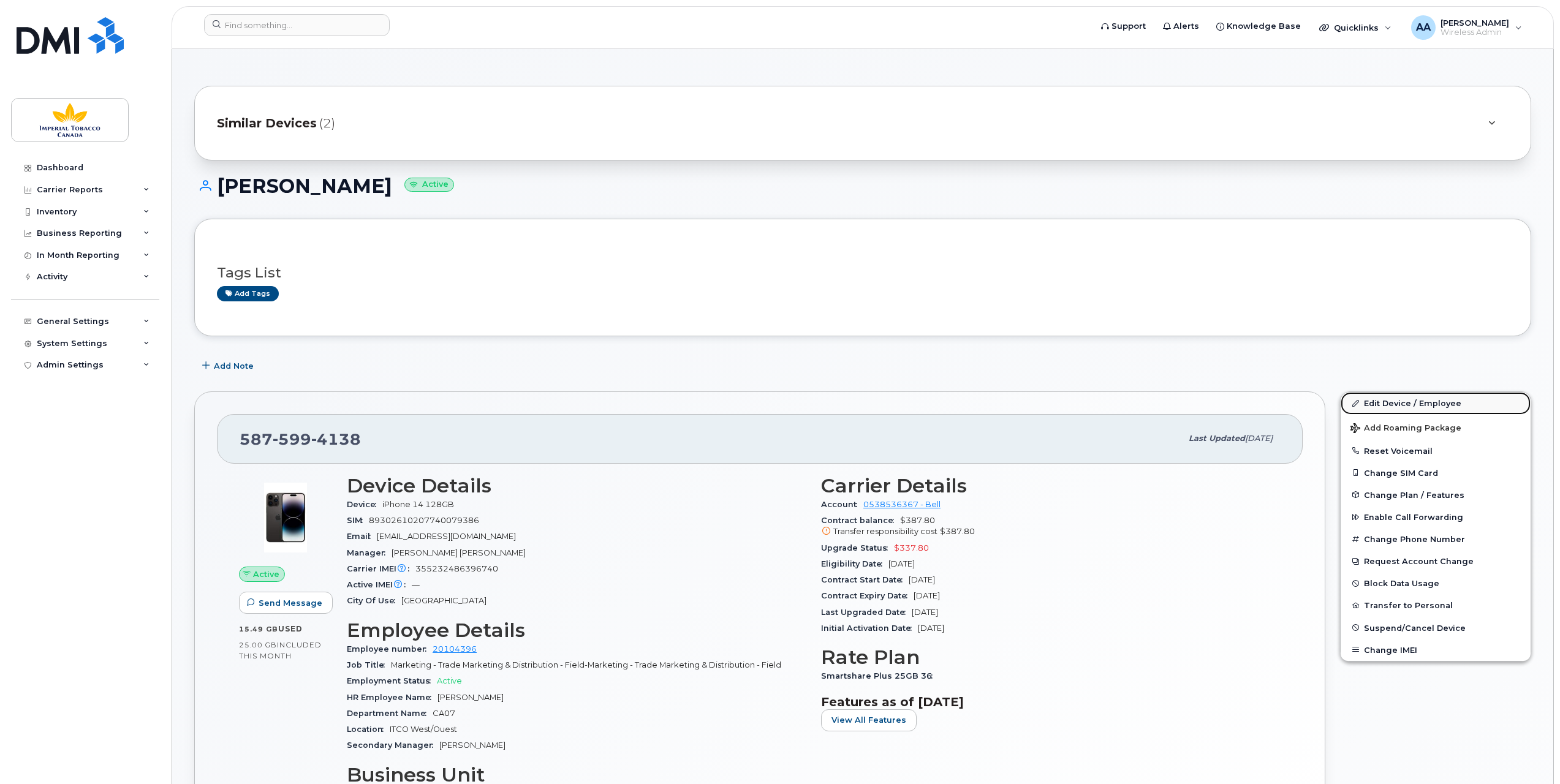
click at [1394, 401] on link "Edit Device / Employee" at bounding box center [1436, 403] width 190 height 22
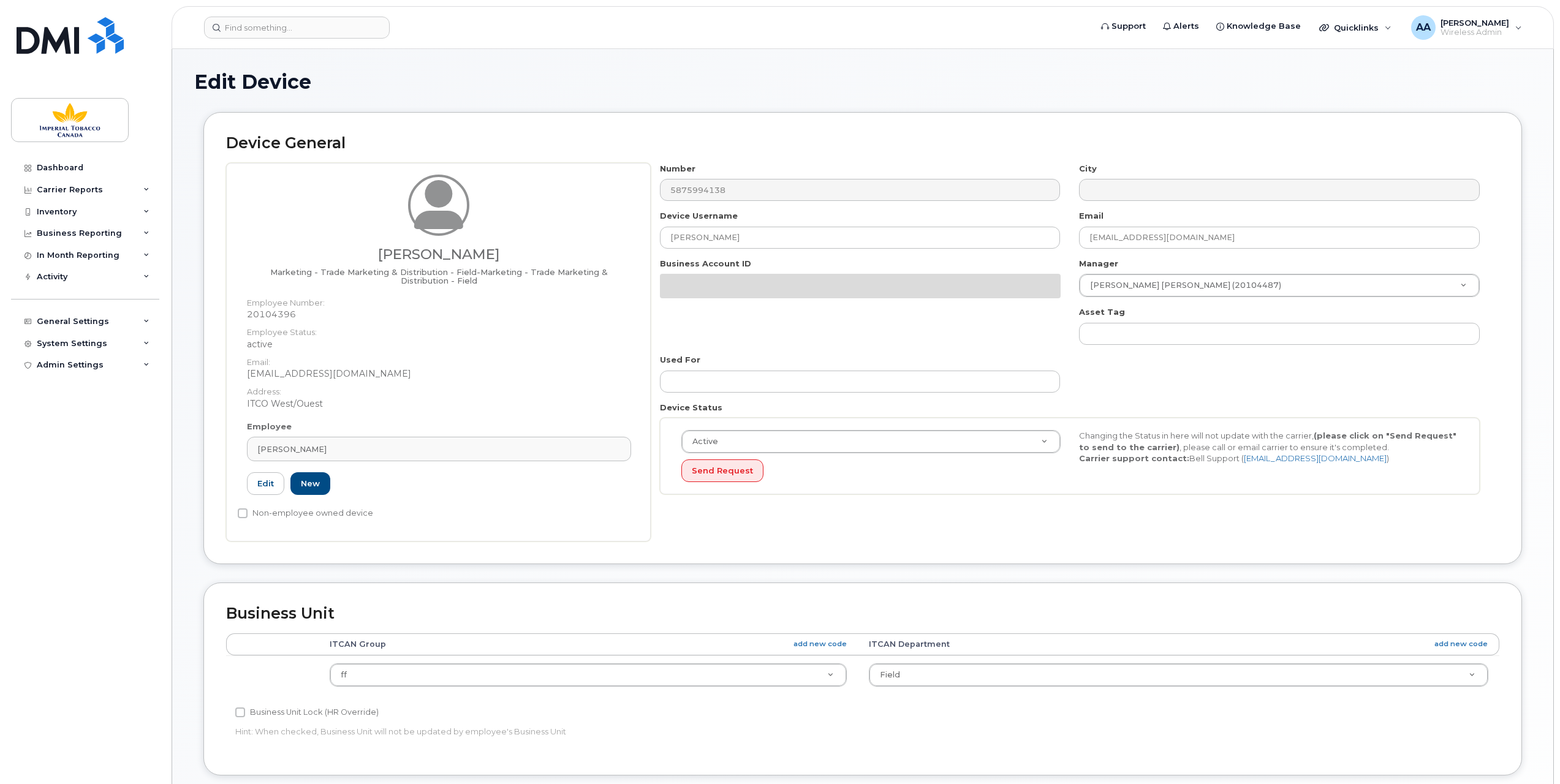
select select "1386626"
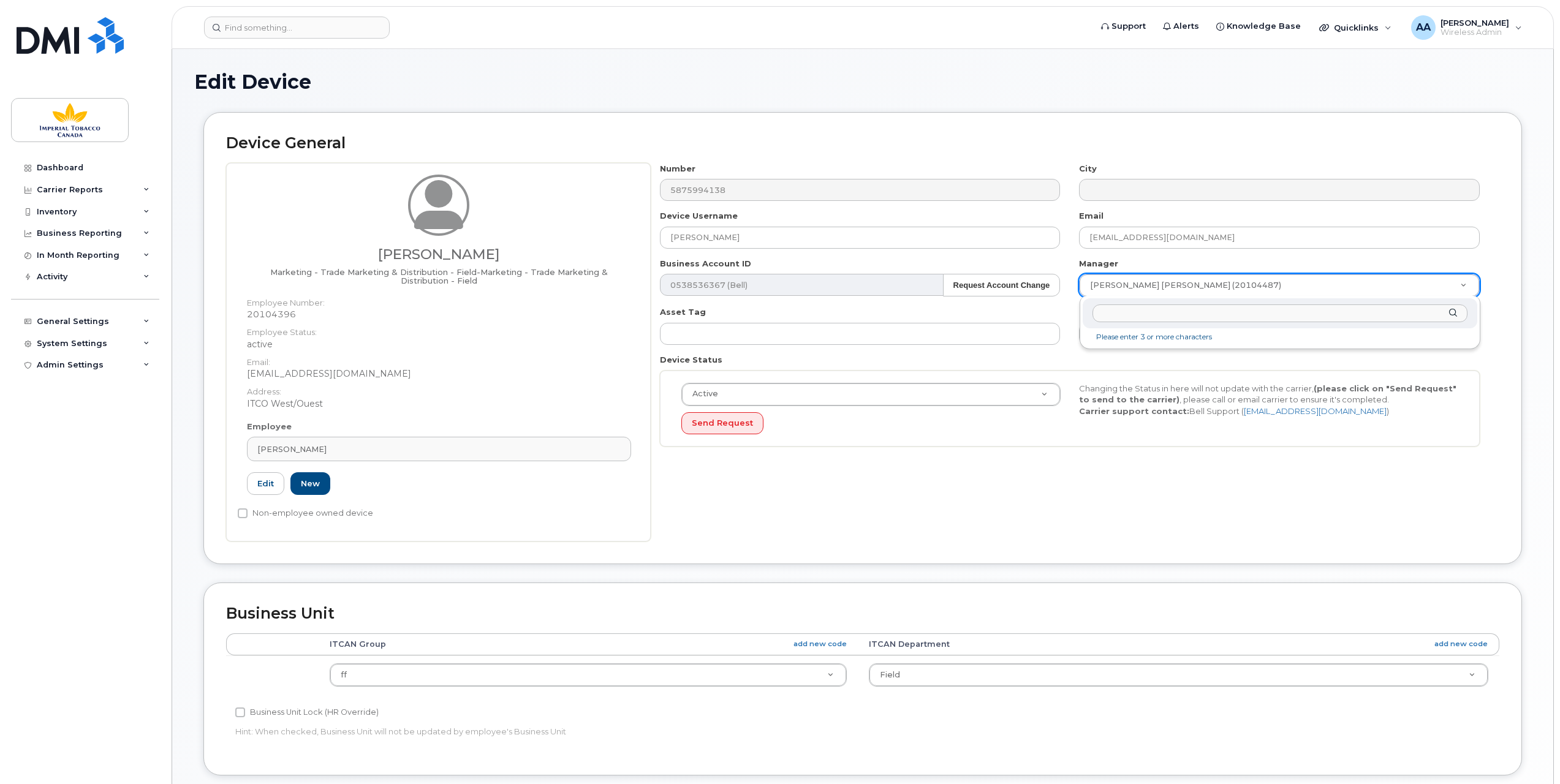
drag, startPoint x: 1233, startPoint y: 281, endPoint x: 1180, endPoint y: 276, distance: 53.2
drag, startPoint x: 1222, startPoint y: 285, endPoint x: 1189, endPoint y: 282, distance: 33.1
drag, startPoint x: 1084, startPoint y: 282, endPoint x: 1221, endPoint y: 285, distance: 137.0
drag, startPoint x: 1230, startPoint y: 280, endPoint x: 1184, endPoint y: 273, distance: 46.5
drag, startPoint x: 302, startPoint y: 311, endPoint x: 248, endPoint y: 311, distance: 54.0
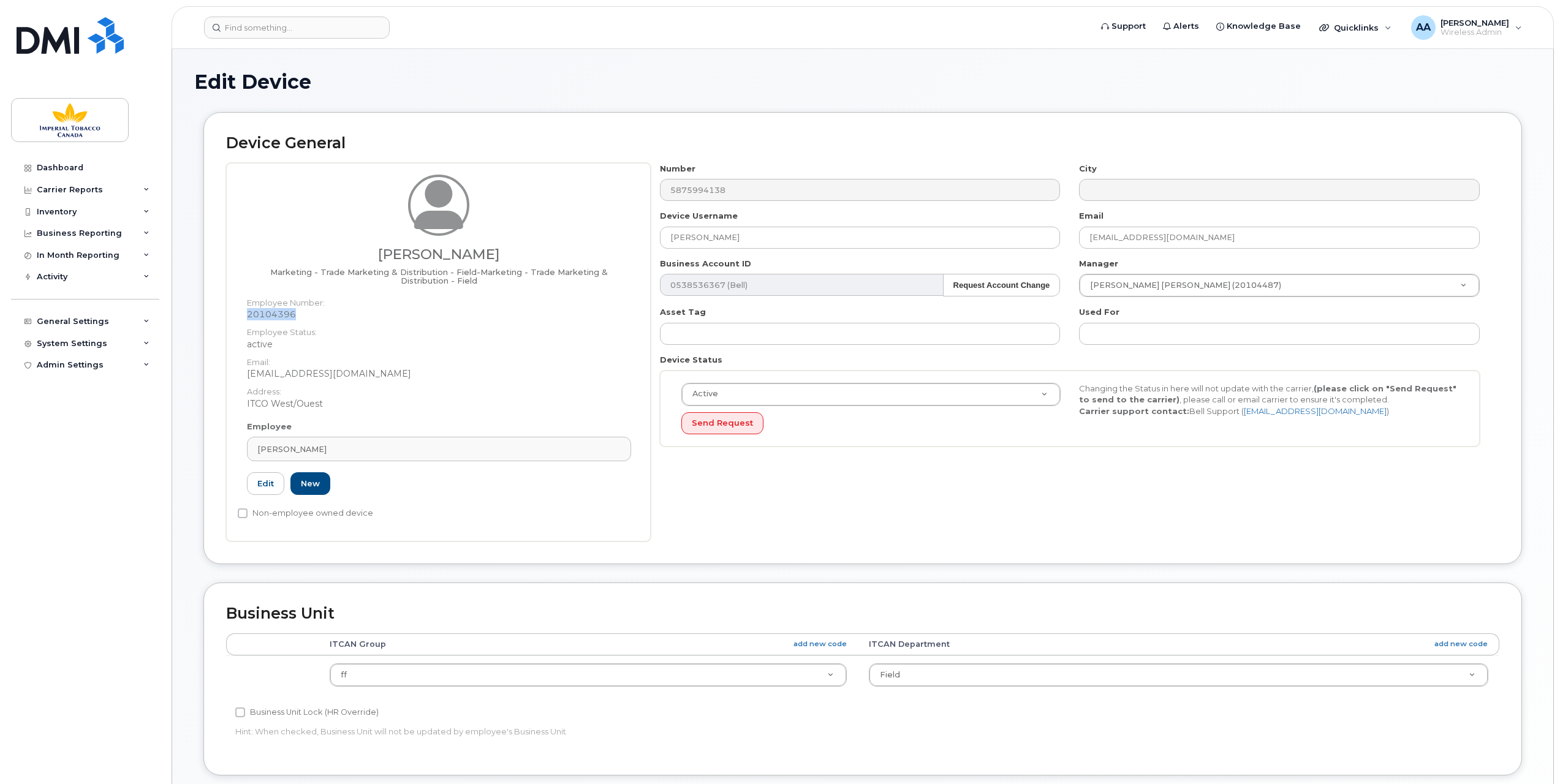
click at [248, 311] on dd "20104396" at bounding box center [438, 314] width 384 height 12
copy dd "20104396"
click at [1114, 315] on input "text" at bounding box center [1279, 313] width 375 height 17
paste input "20000451"
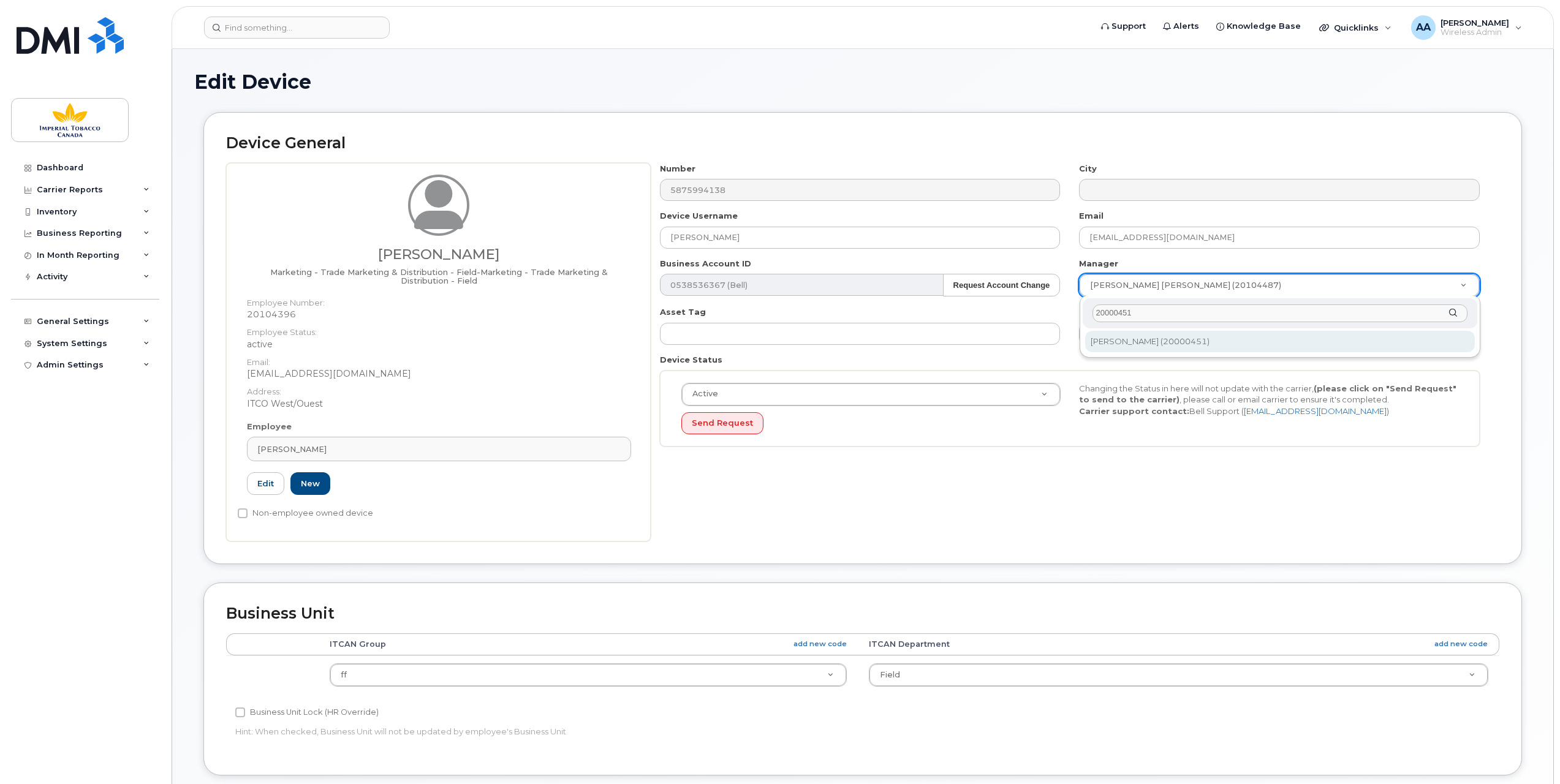
type input "20000451"
type input "979942"
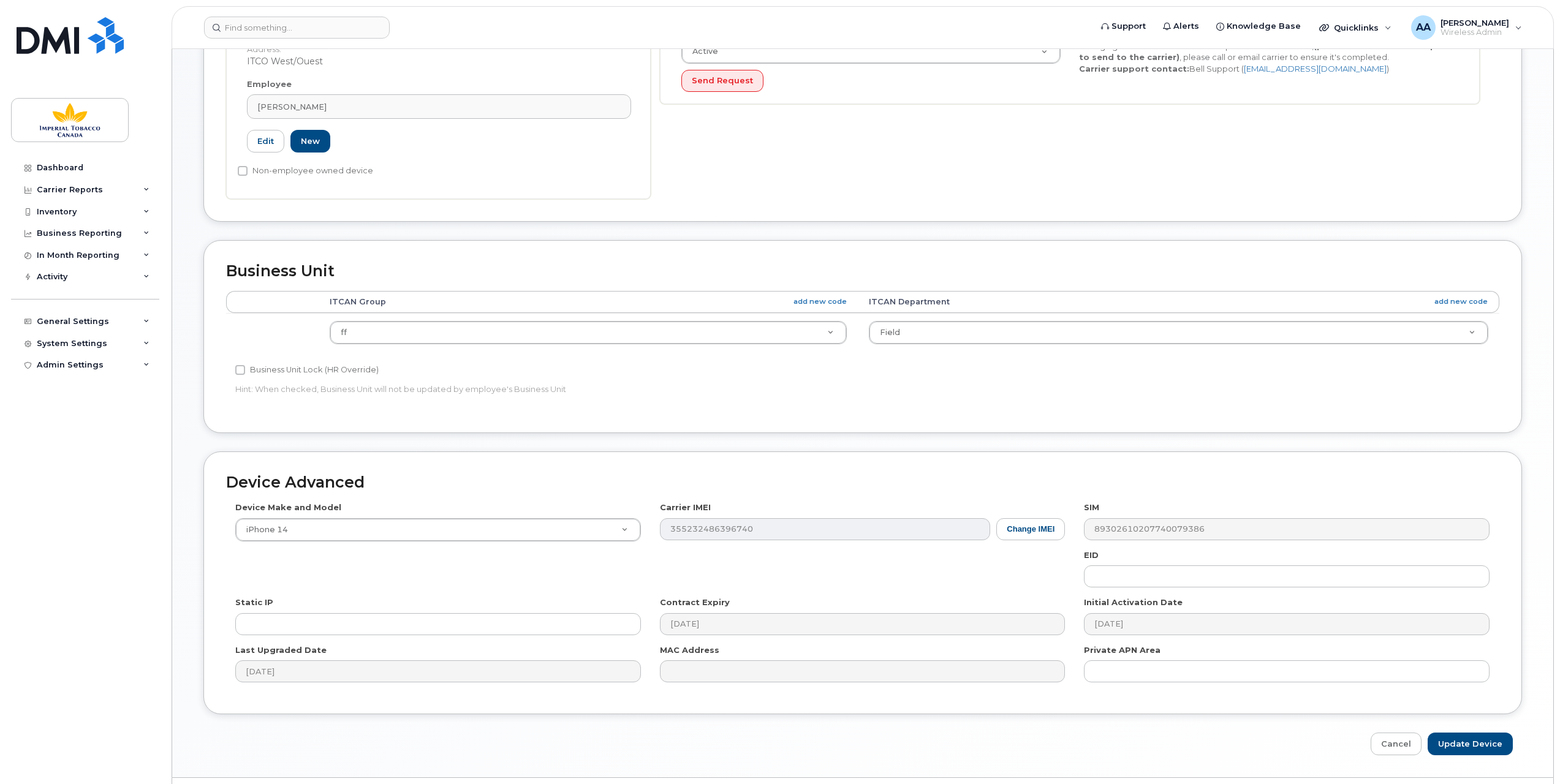
scroll to position [371, 0]
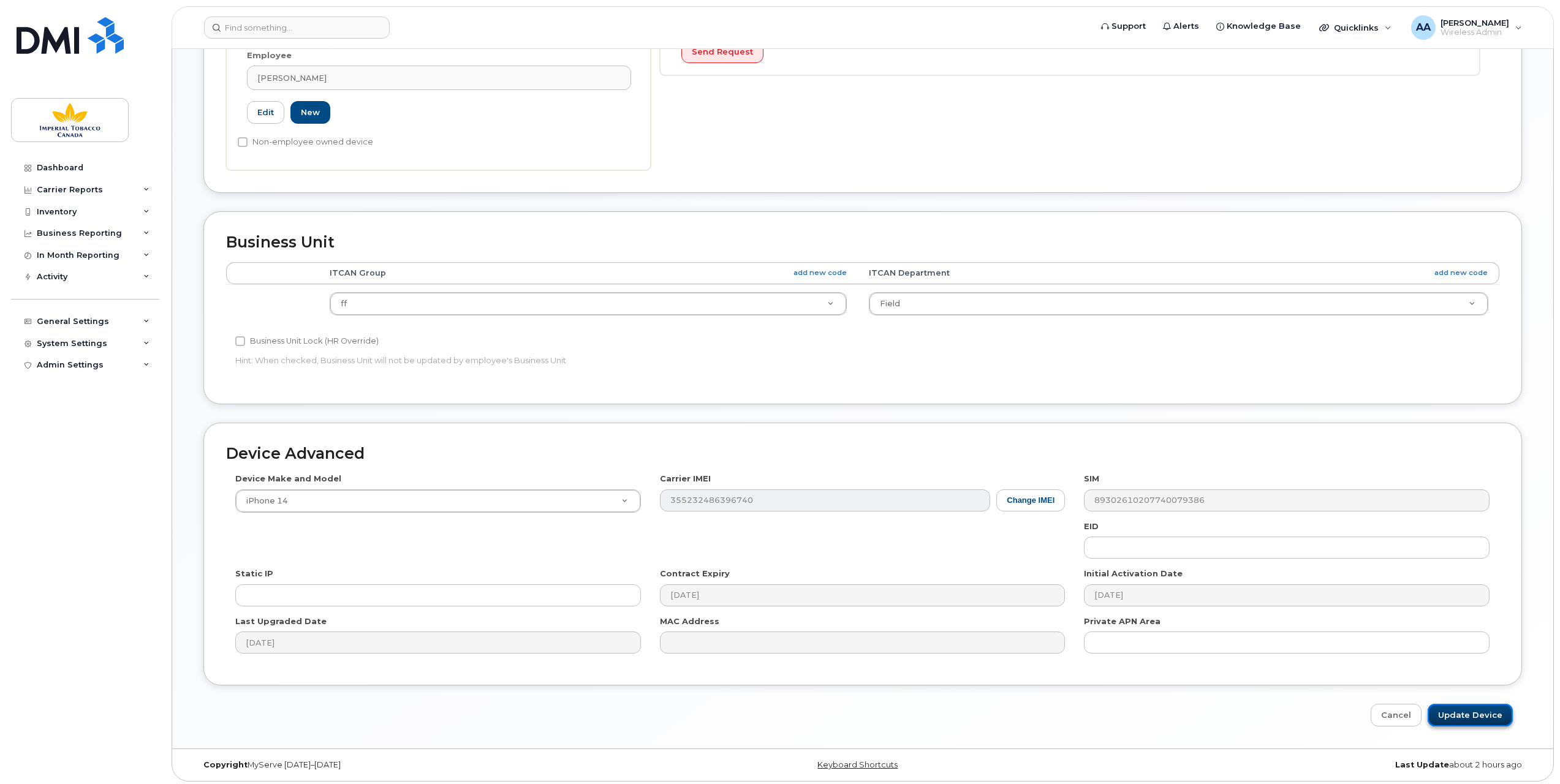
click at [1457, 709] on input "Update Device" at bounding box center [1470, 715] width 86 height 23
type input "Saving..."
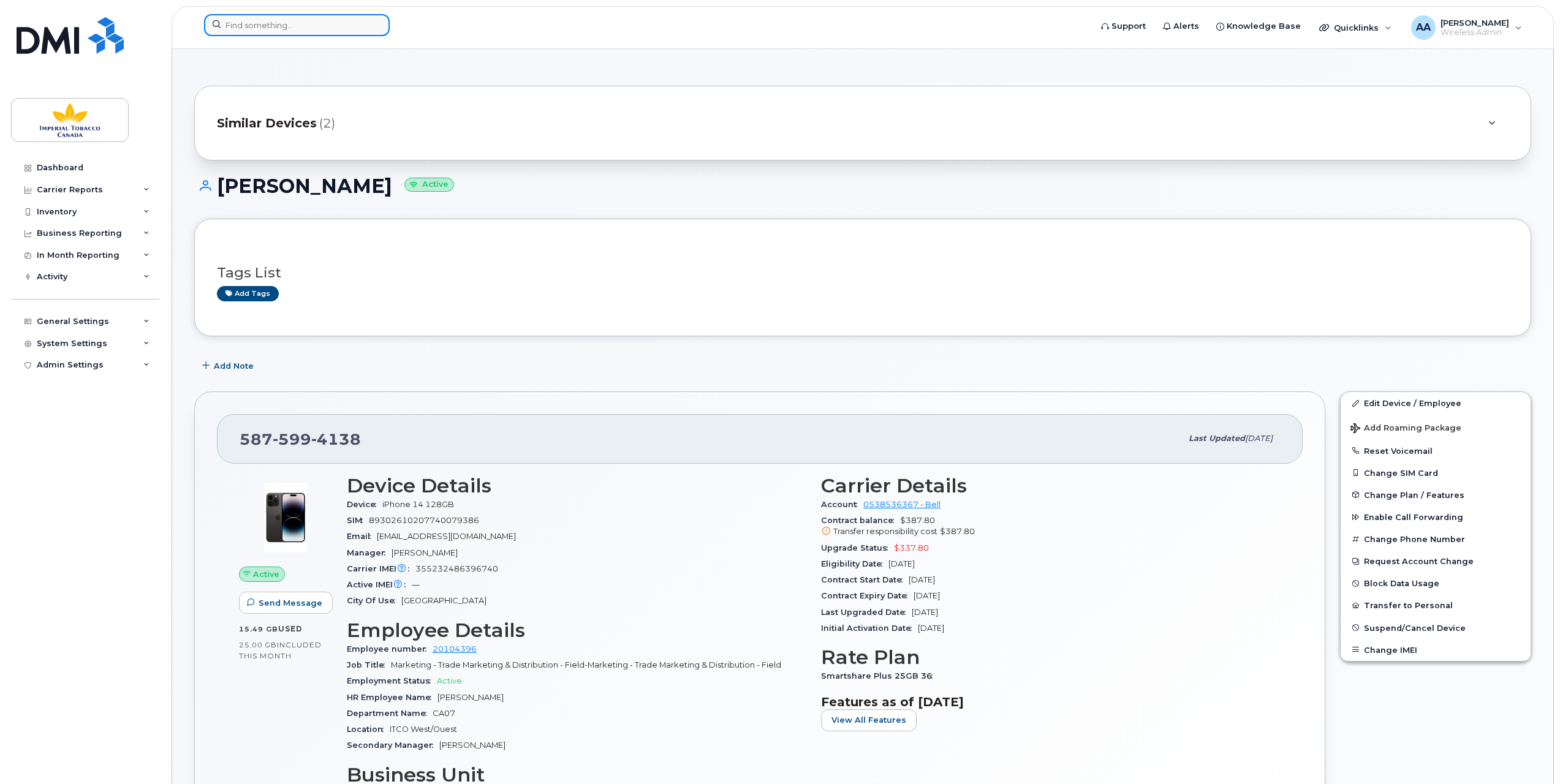
click at [270, 26] on input at bounding box center [297, 25] width 186 height 22
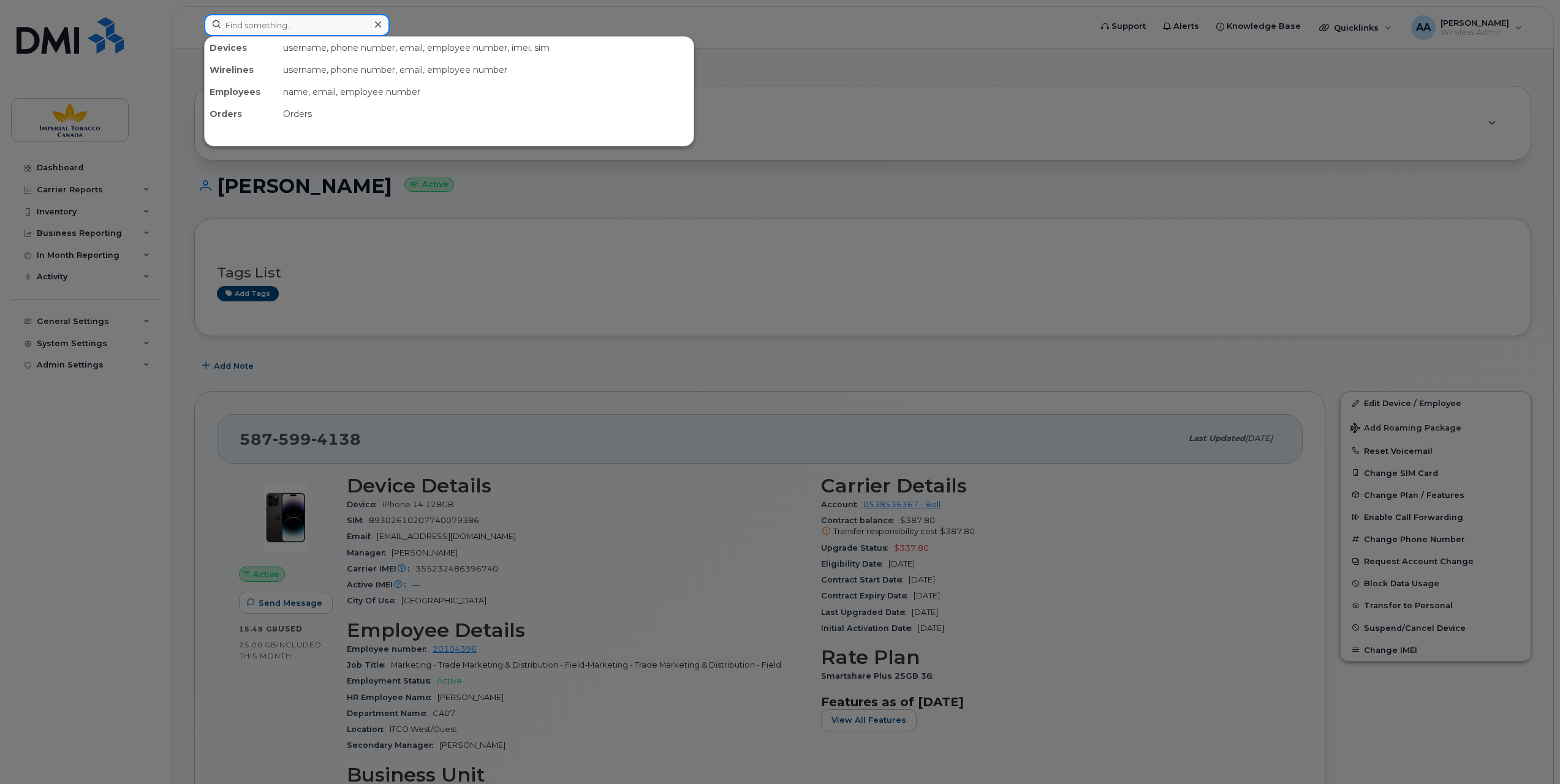
click at [235, 15] on input at bounding box center [297, 25] width 186 height 22
paste input "20104487"
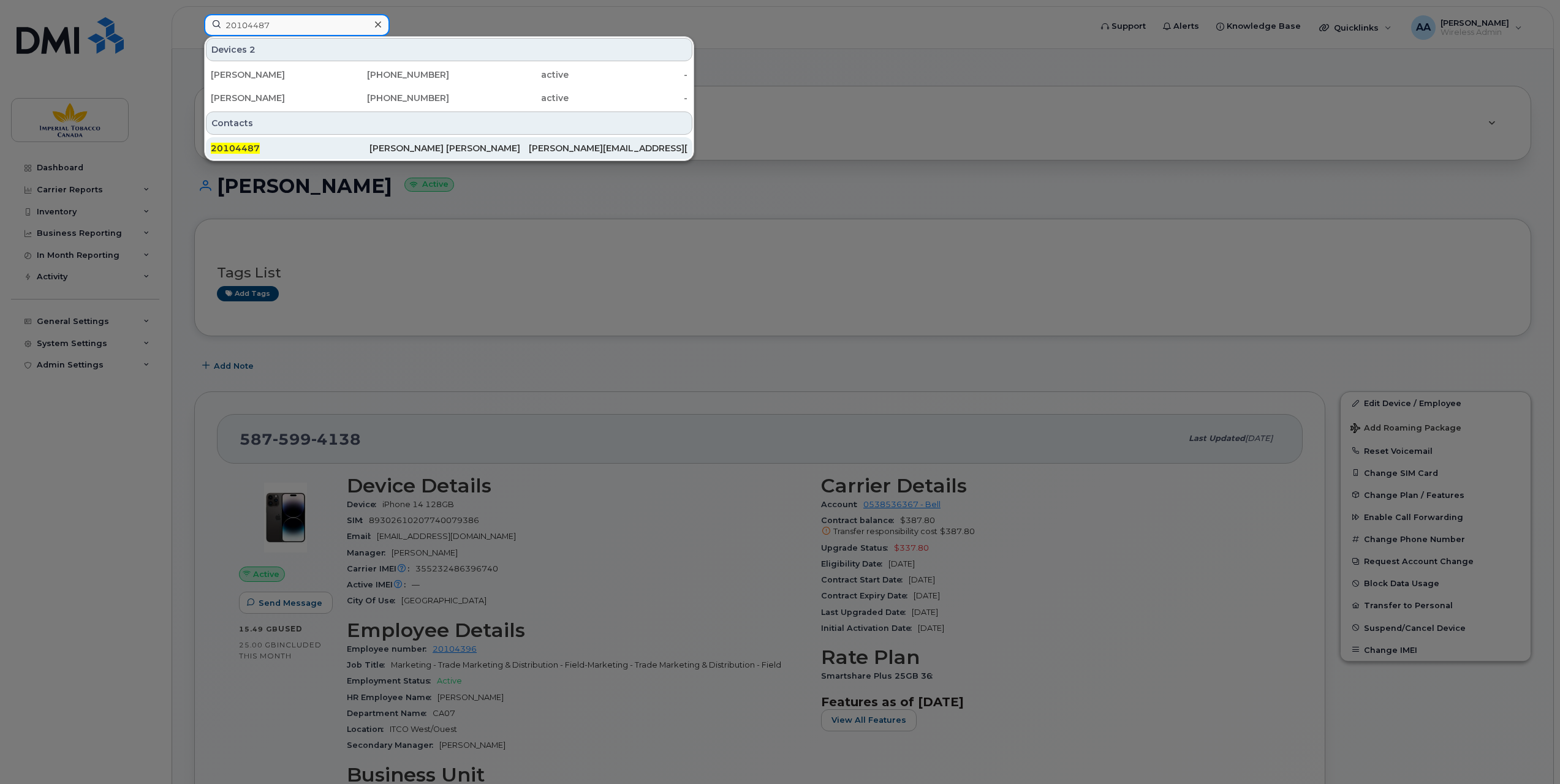
type input "20104487"
click at [252, 147] on span "20104487" at bounding box center [235, 148] width 49 height 11
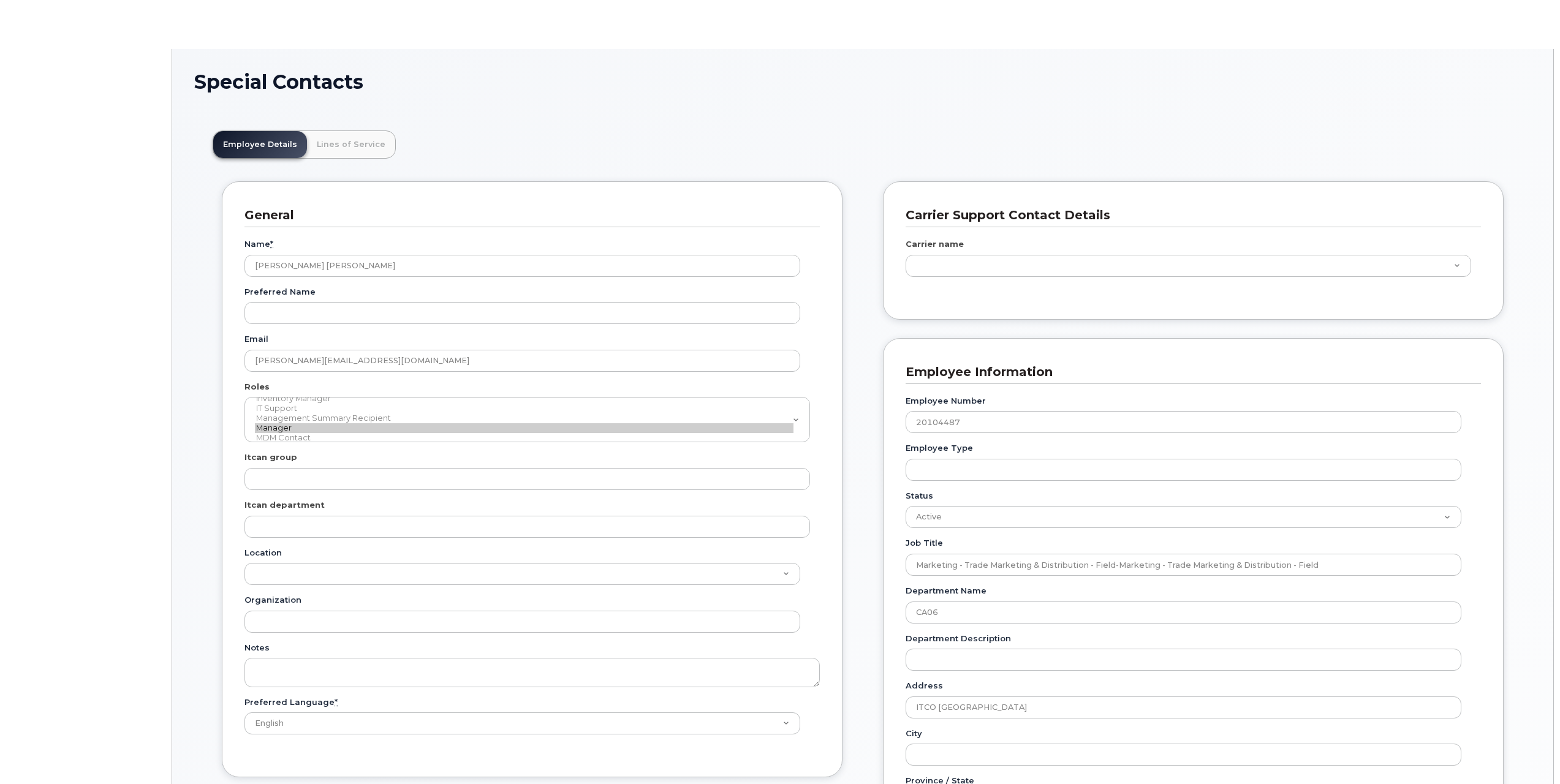
scroll to position [38, 0]
type input "1944461"
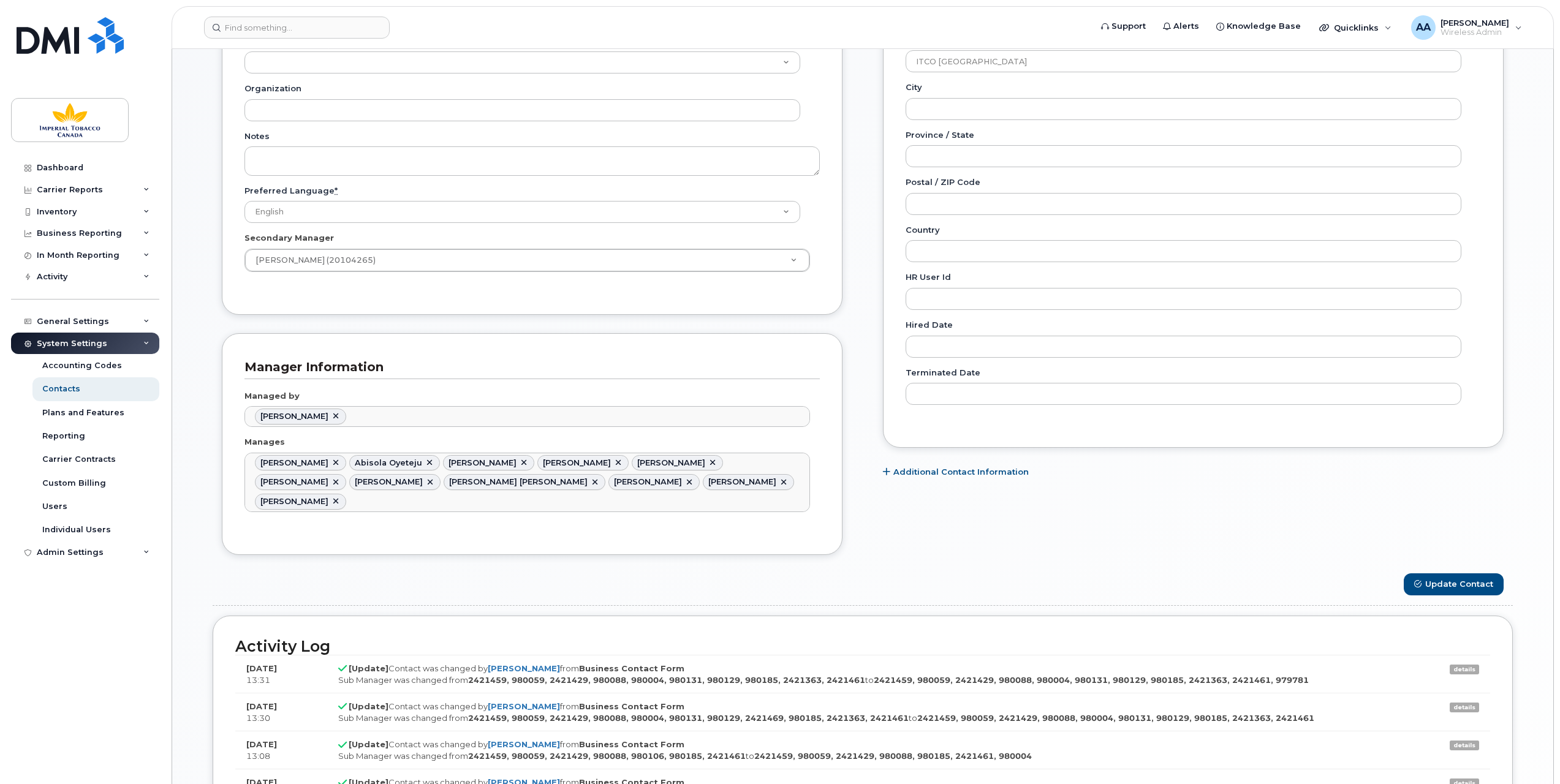
scroll to position [613, 0]
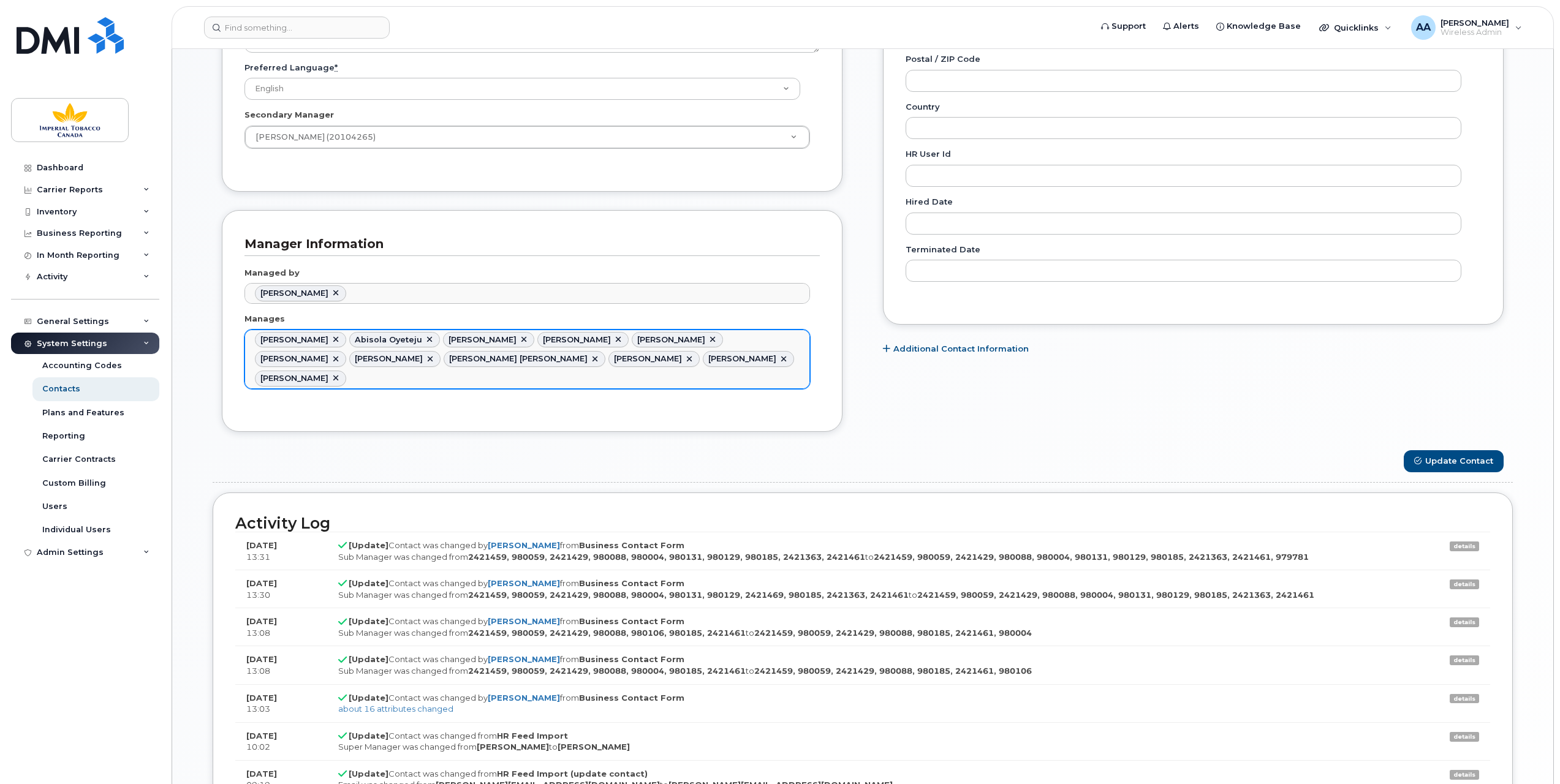
click at [779, 358] on link at bounding box center [783, 359] width 10 height 10
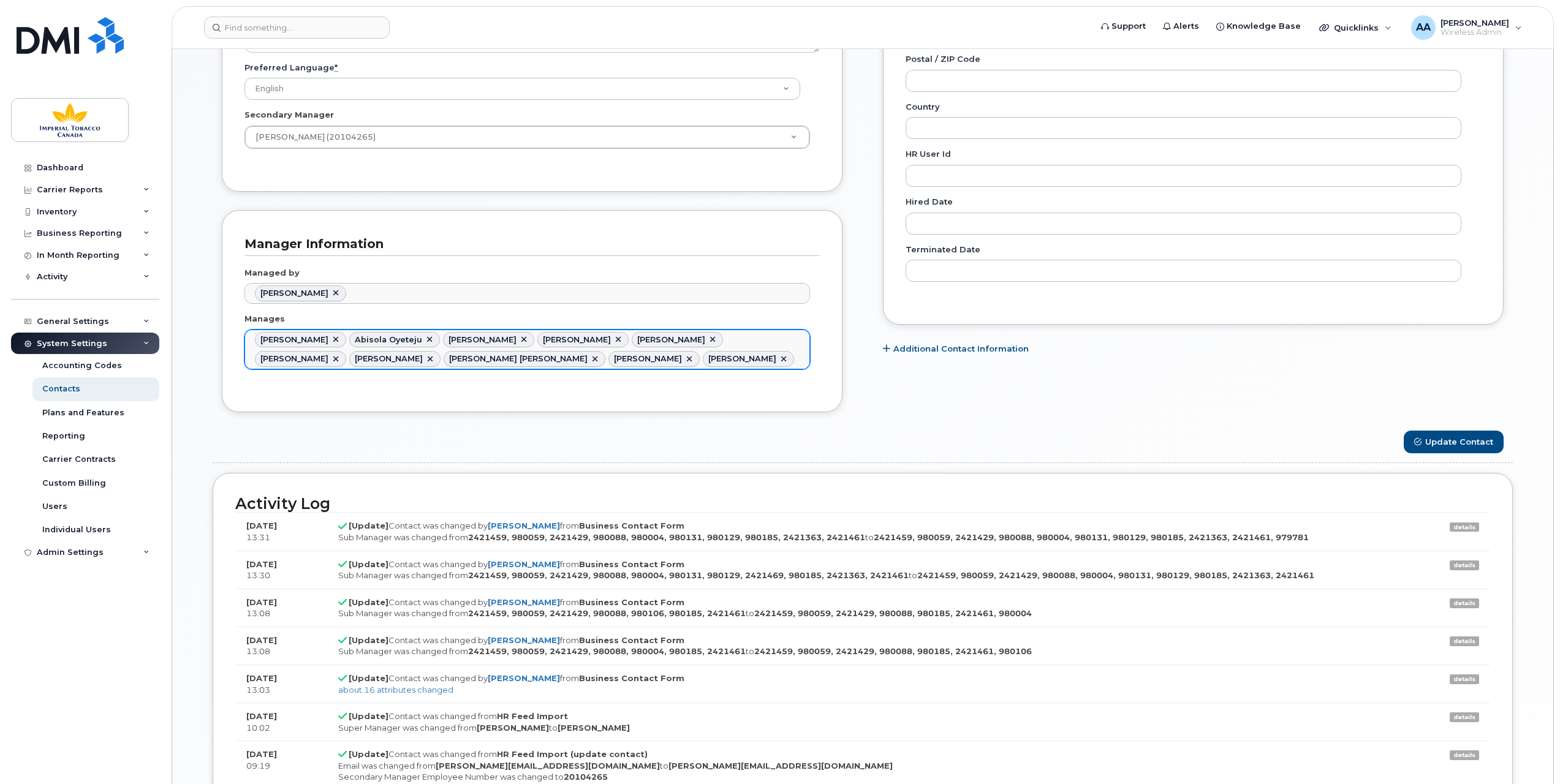
click at [623, 335] on link at bounding box center [618, 340] width 10 height 10
type input "2421459,980059,2421429,980004,980131,980129,980185,2421363,979781"
click at [1470, 433] on button "Update Contact" at bounding box center [1453, 442] width 100 height 23
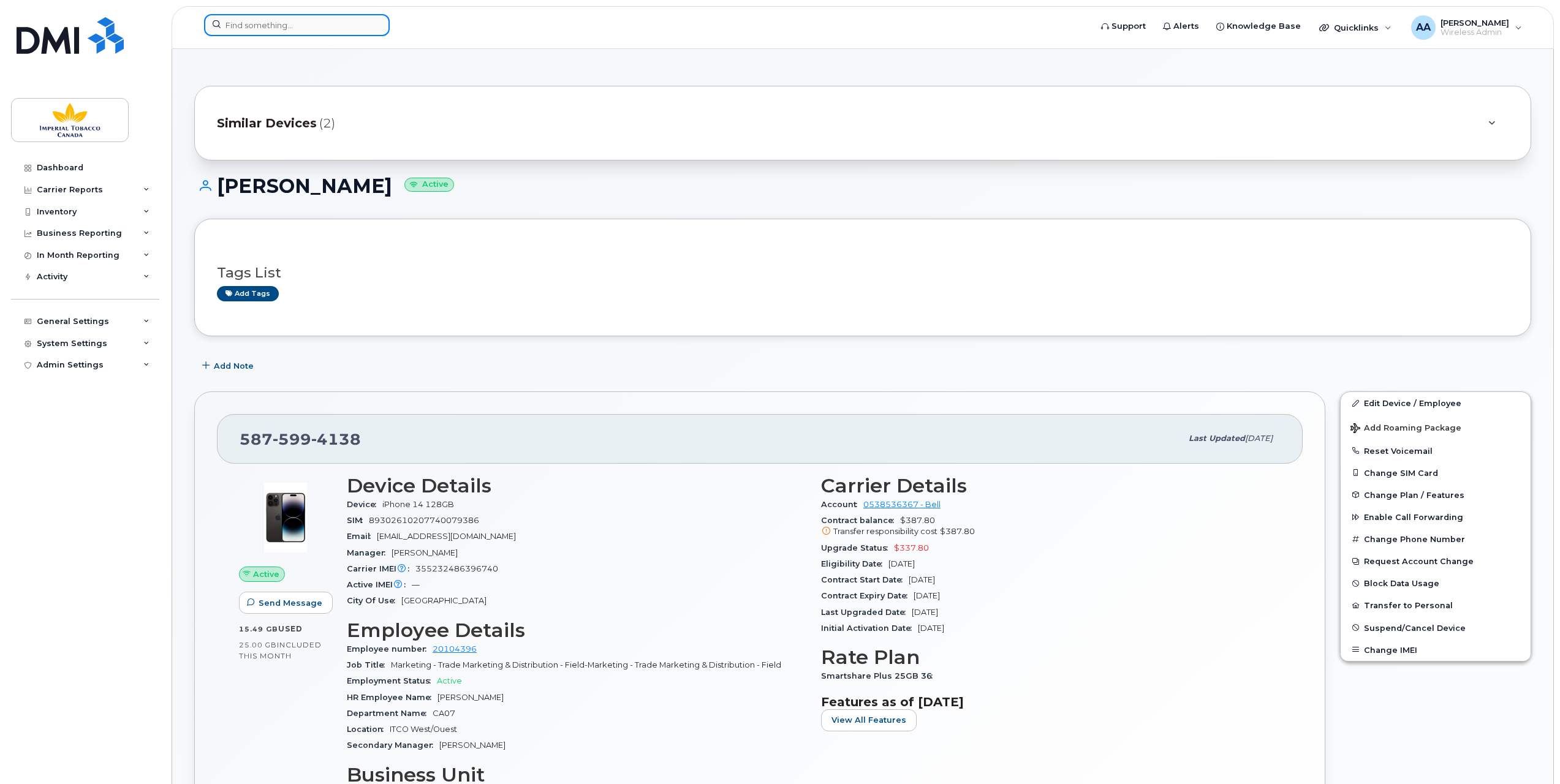
click at [259, 25] on input at bounding box center [297, 25] width 186 height 22
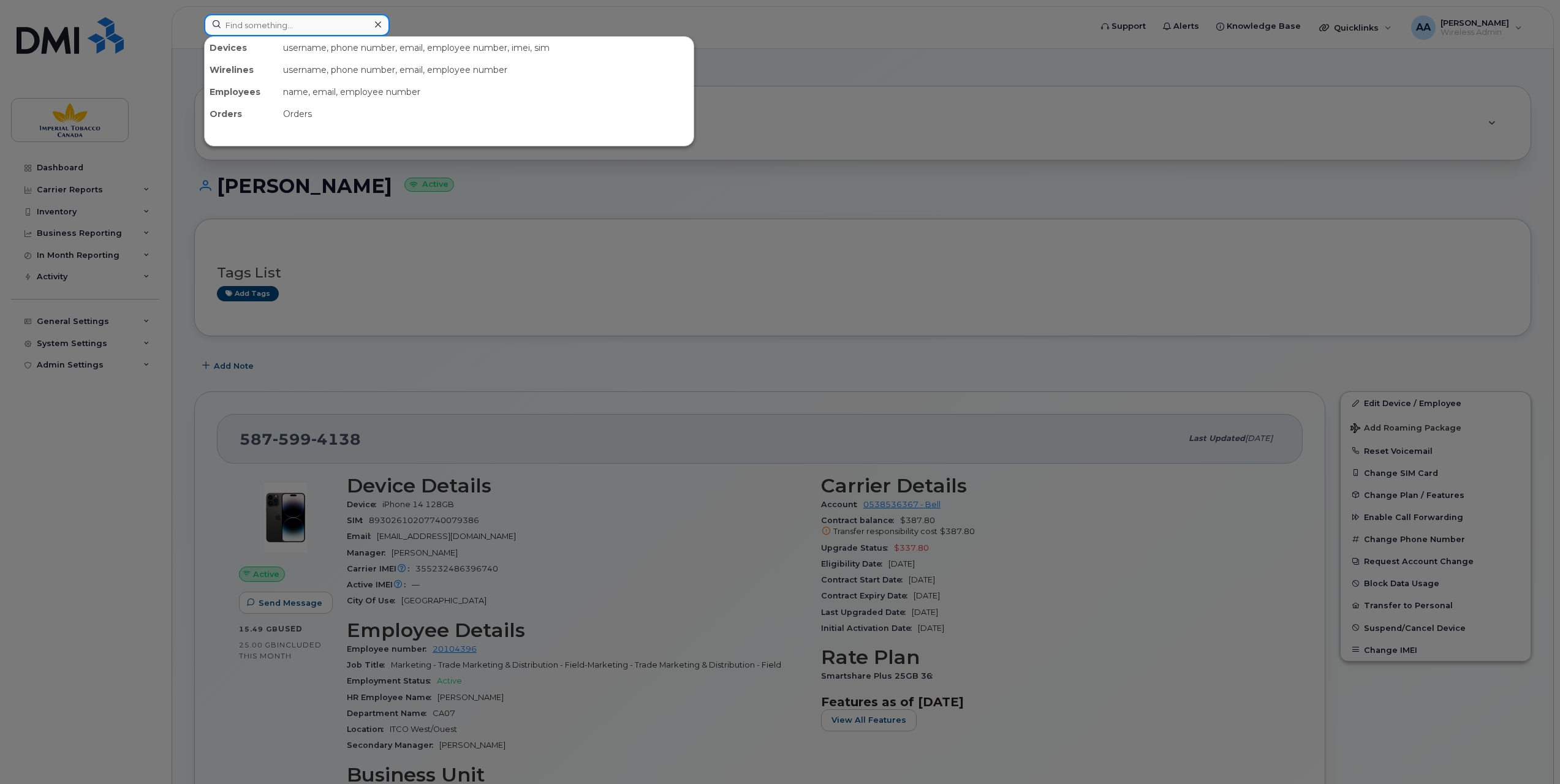
paste input "20104487"
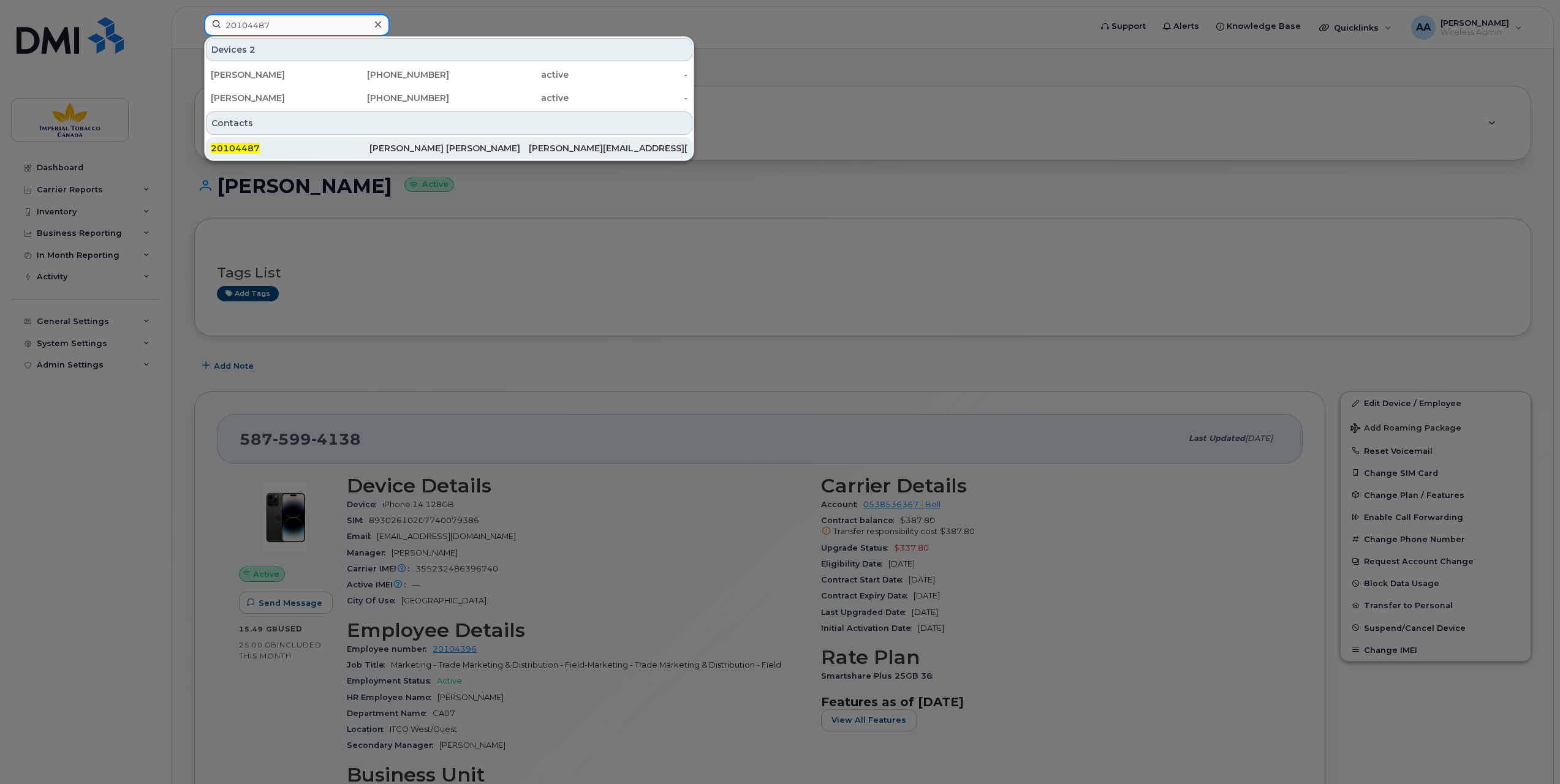
type input "20104487"
click at [234, 144] on span "20104487" at bounding box center [235, 148] width 49 height 11
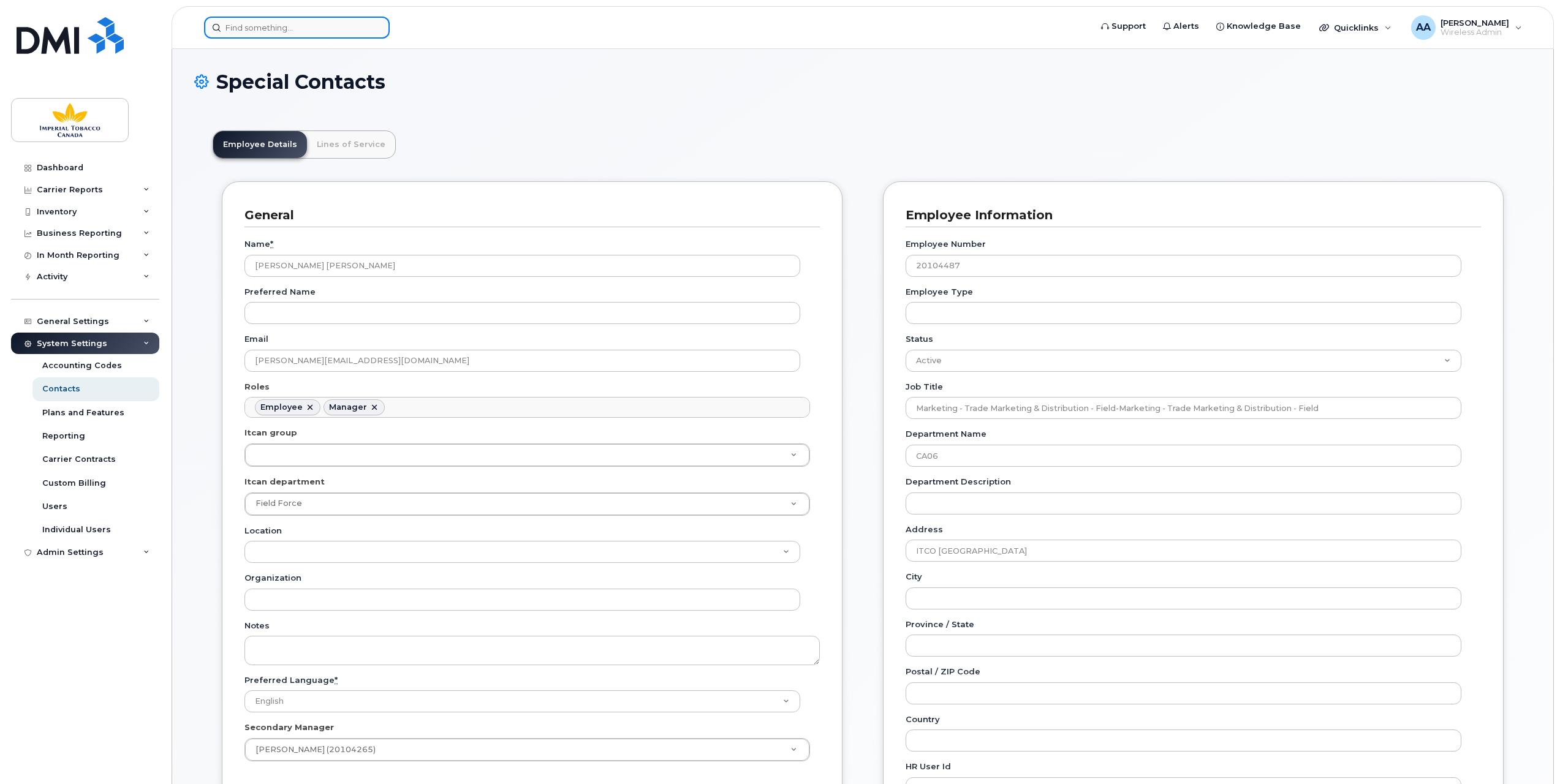
click at [237, 30] on input at bounding box center [297, 28] width 186 height 22
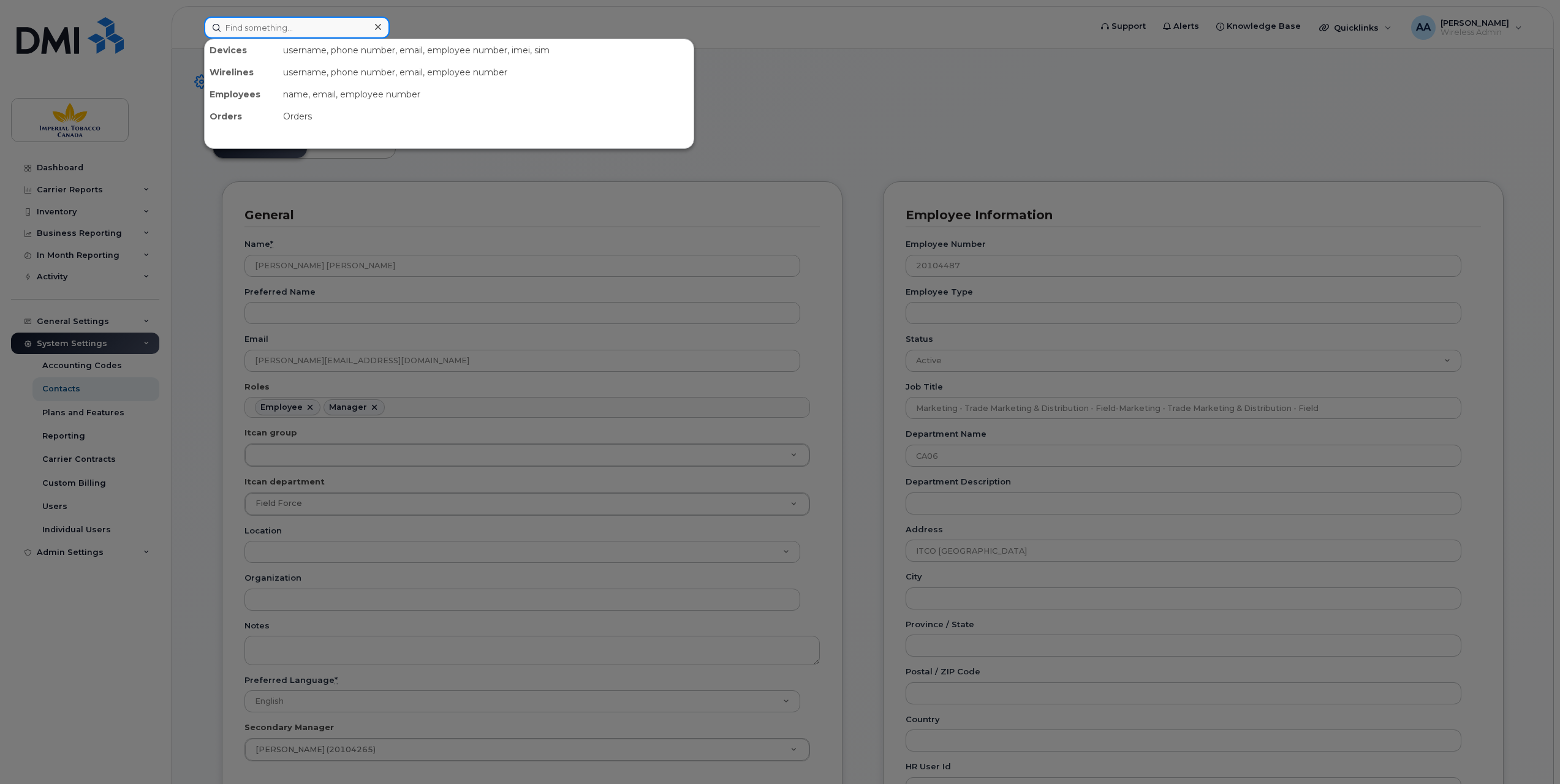
click at [254, 25] on input at bounding box center [297, 28] width 186 height 22
paste input "20000451"
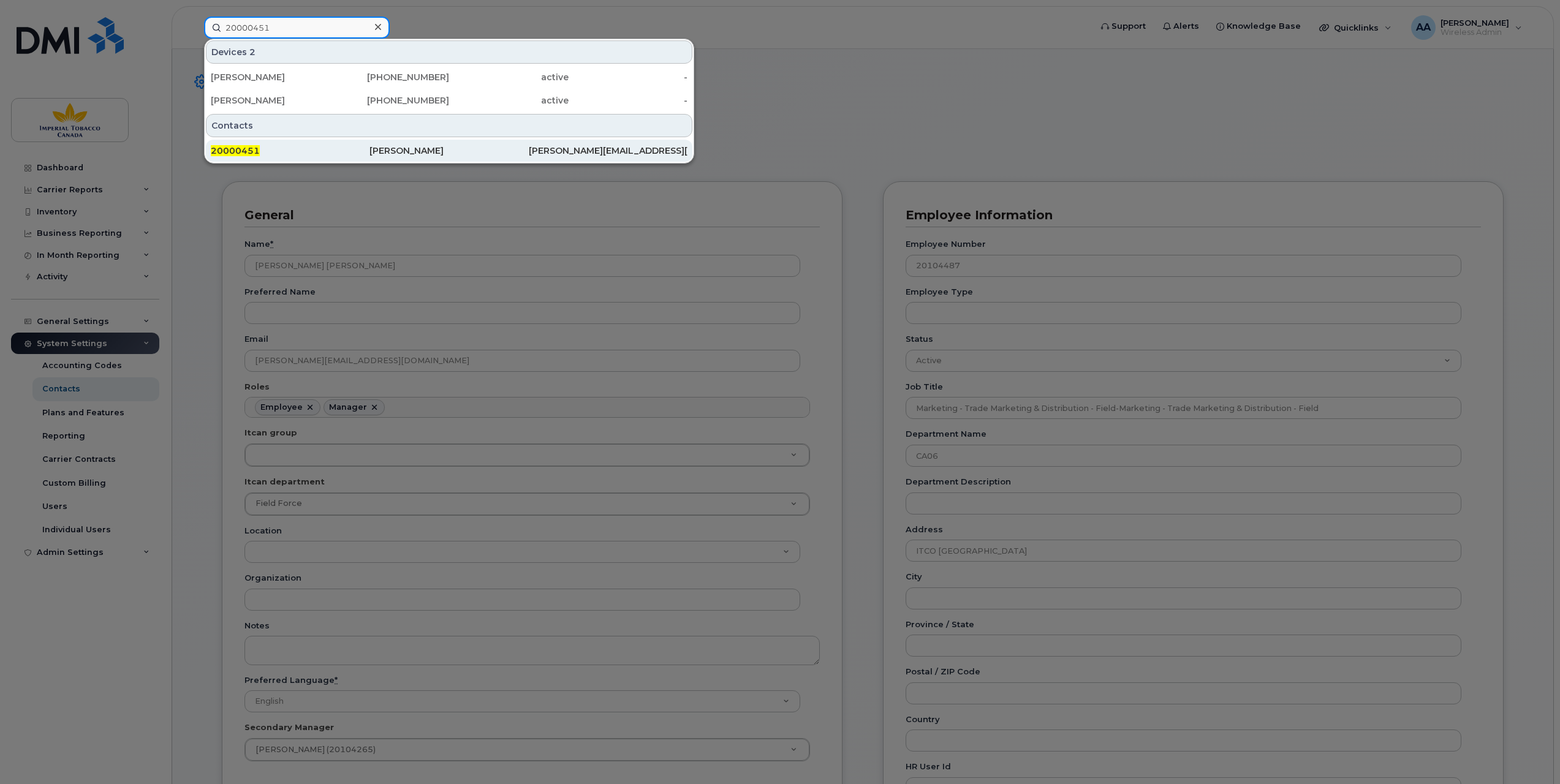
type input "20000451"
click at [246, 146] on span "20000451" at bounding box center [235, 151] width 49 height 11
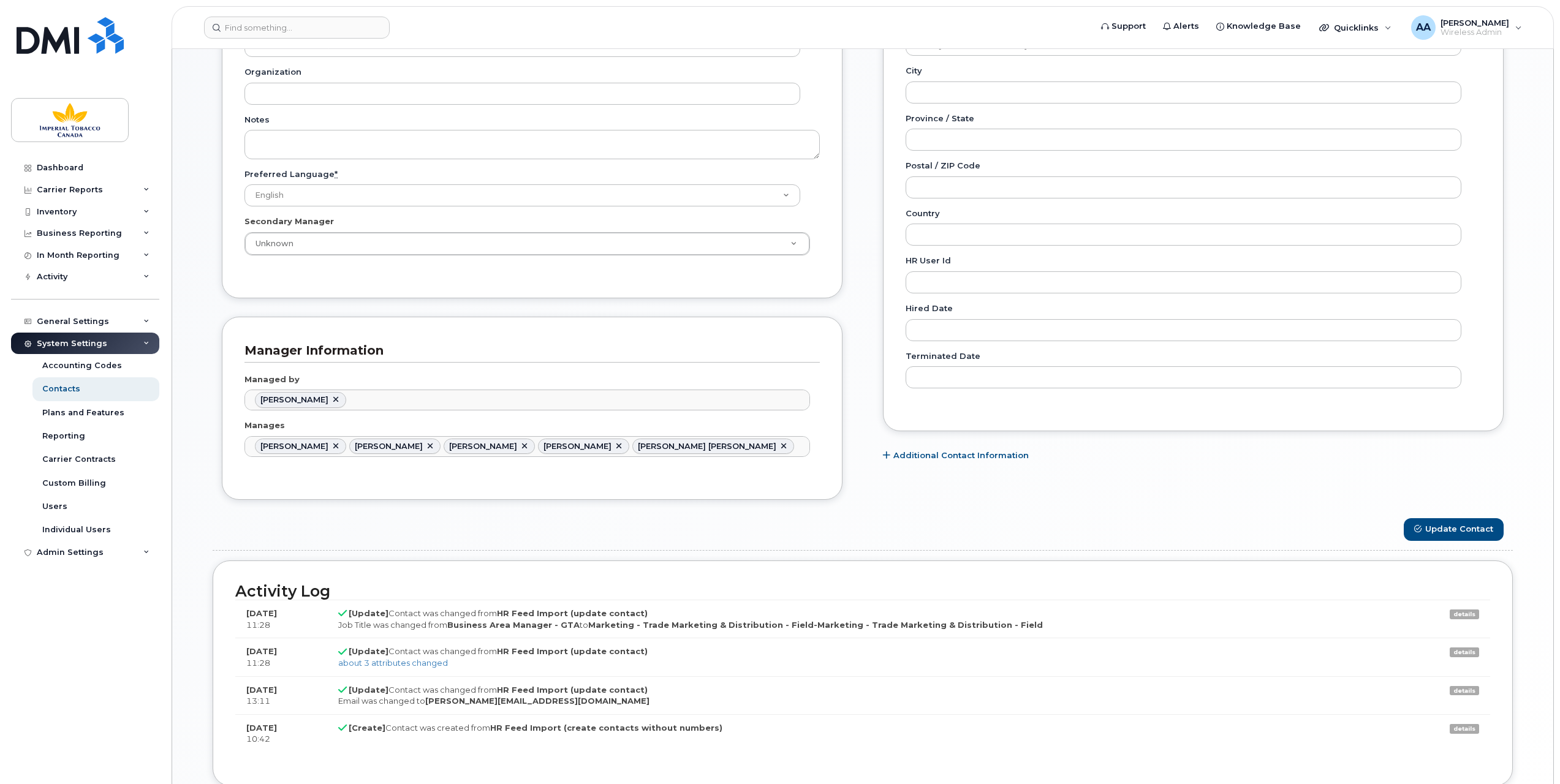
scroll to position [599, 0]
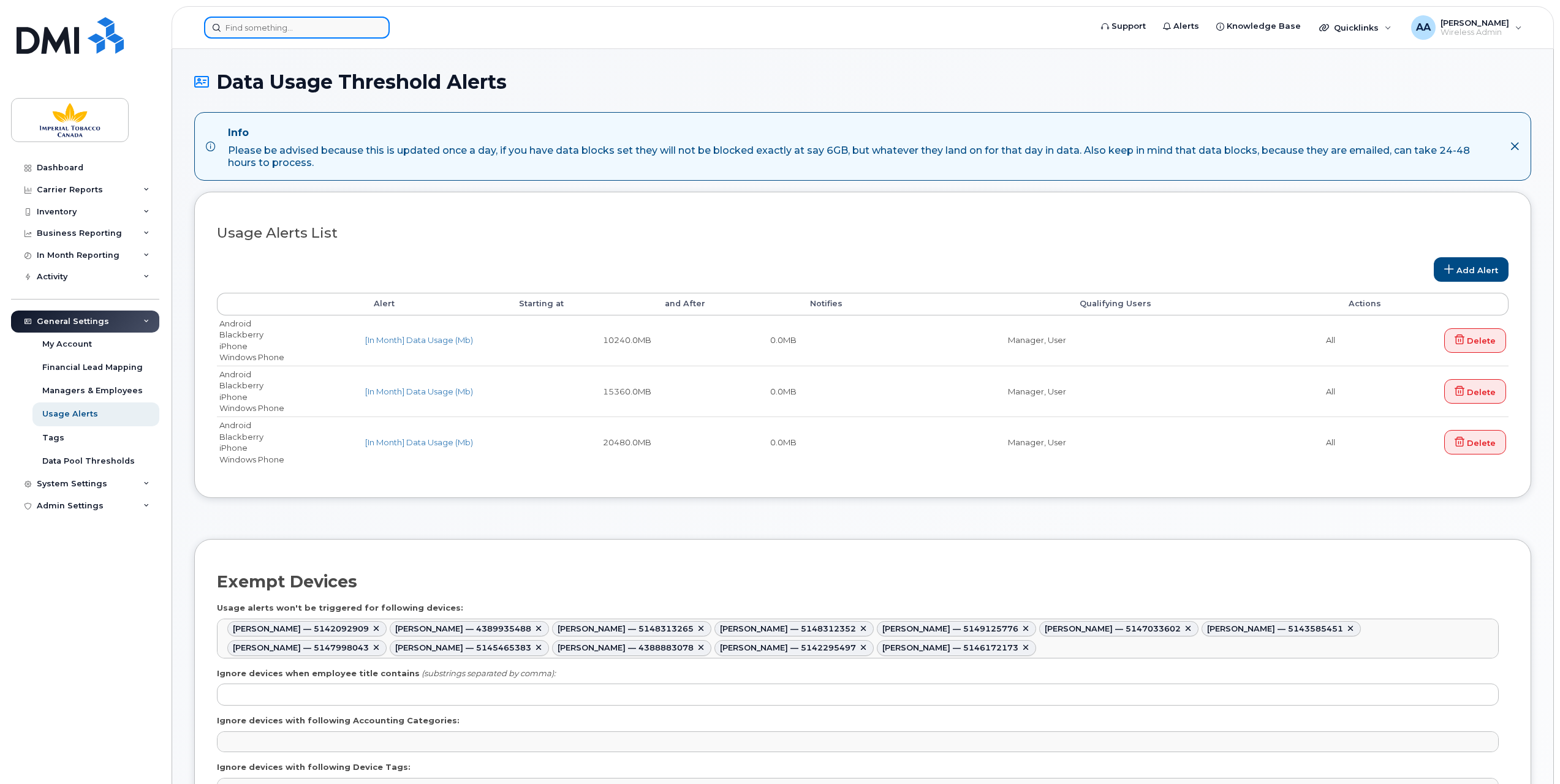
click at [363, 33] on input at bounding box center [297, 28] width 186 height 22
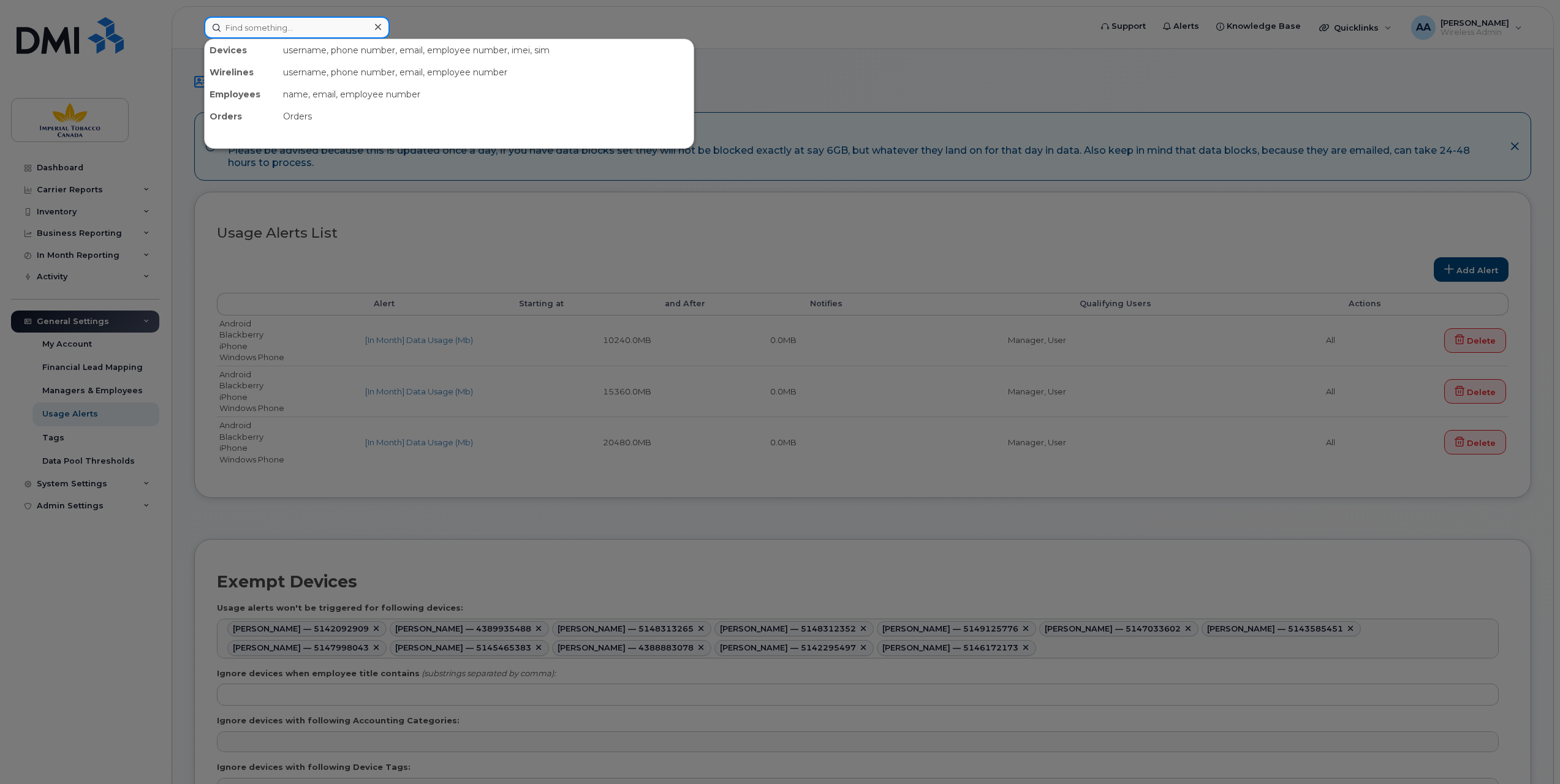
click at [236, 18] on input at bounding box center [297, 28] width 186 height 22
paste input "20000451"
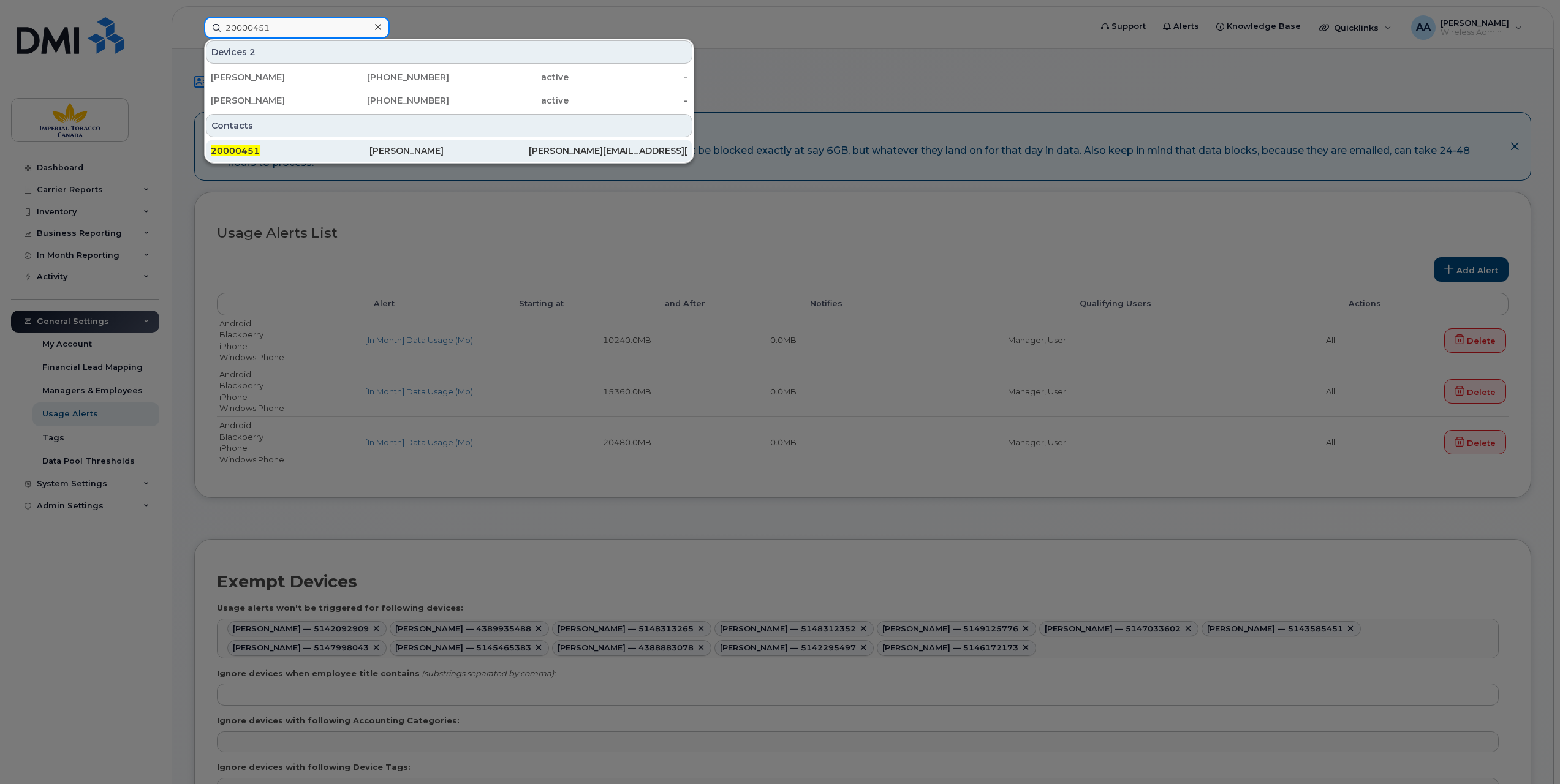
type input "20000451"
click at [239, 145] on span "20000451" at bounding box center [235, 151] width 49 height 11
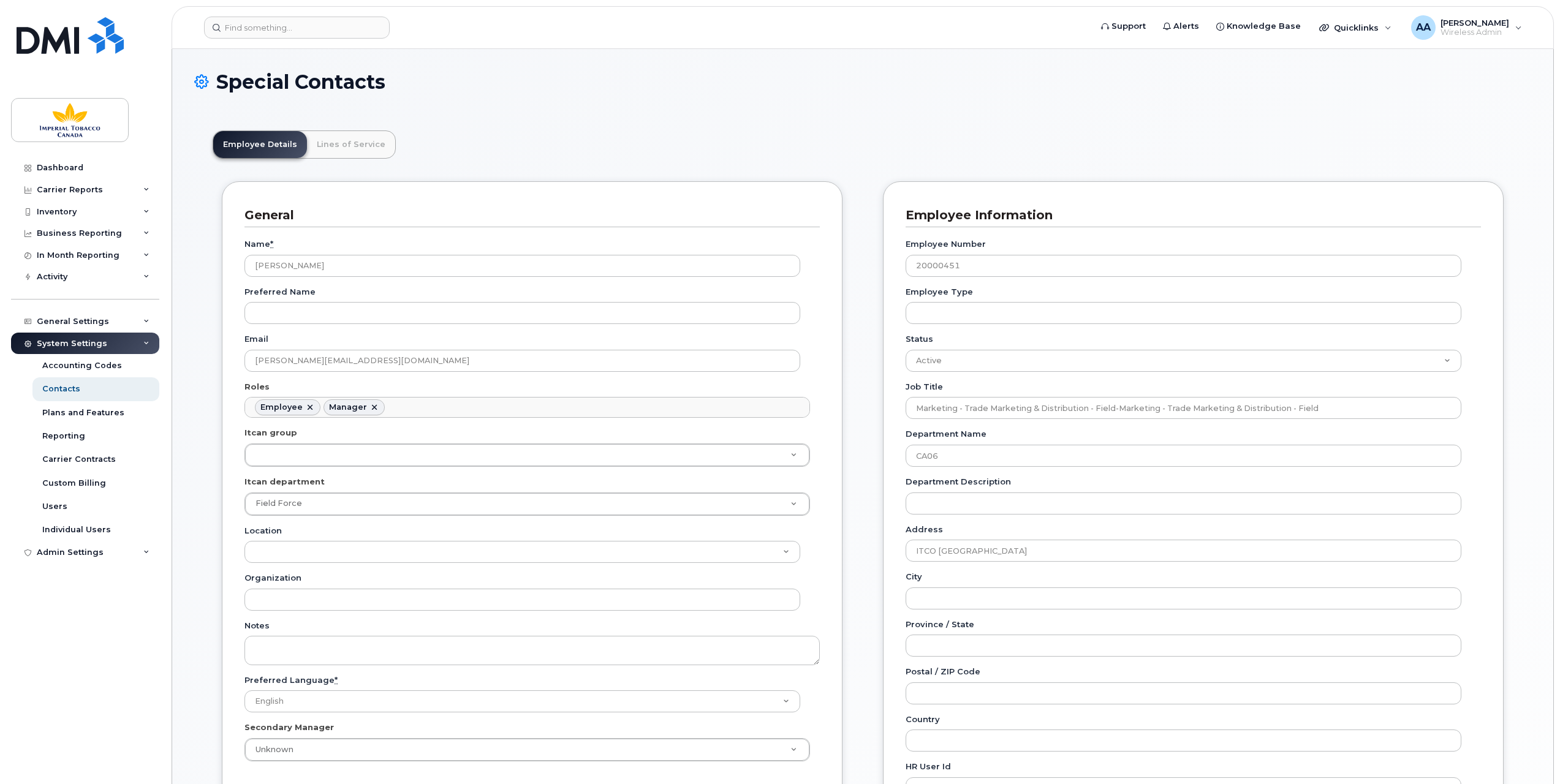
scroll to position [38, 0]
